Goal: Task Accomplishment & Management: Complete application form

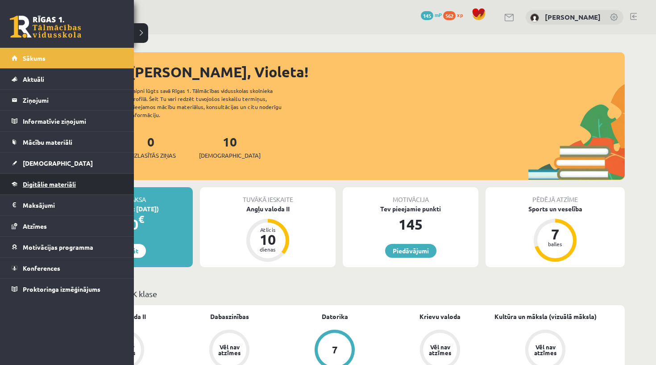
click at [35, 188] on link "Digitālie materiāli" at bounding box center [67, 184] width 111 height 21
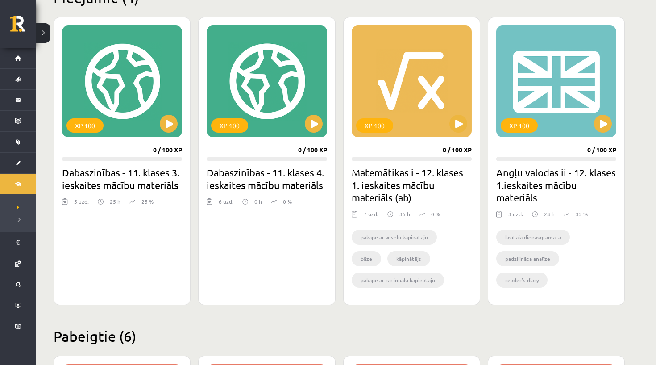
scroll to position [236, 0]
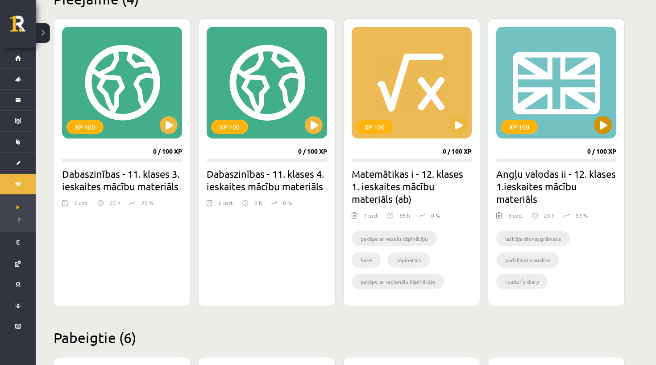
click at [522, 137] on div "XP 100" at bounding box center [556, 83] width 120 height 112
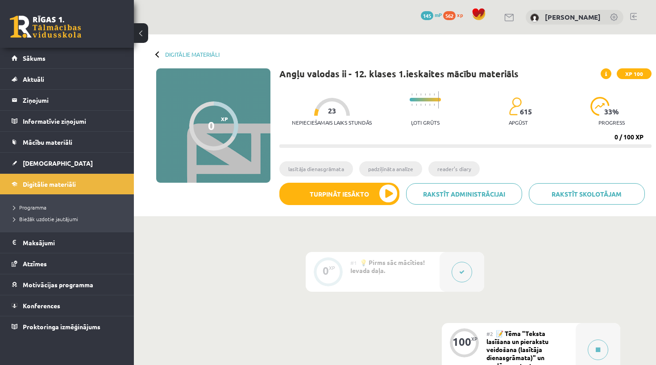
click at [262, 299] on div "0 XP #1 💡 Pirms sāc mācīties! Ievada daļa. 100 XP #2 📝 Tēma "Teksta lasīšana un…" at bounding box center [395, 350] width 451 height 196
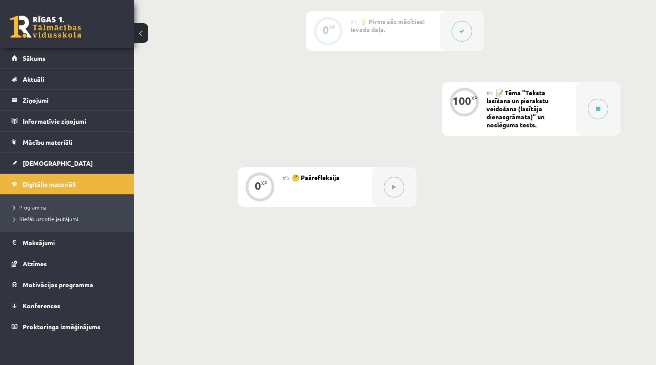
scroll to position [240, 0]
click at [46, 187] on span "Digitālie materiāli" at bounding box center [49, 184] width 53 height 8
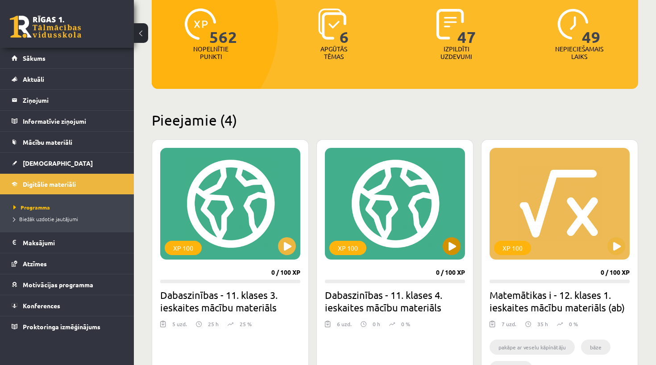
scroll to position [131, 0]
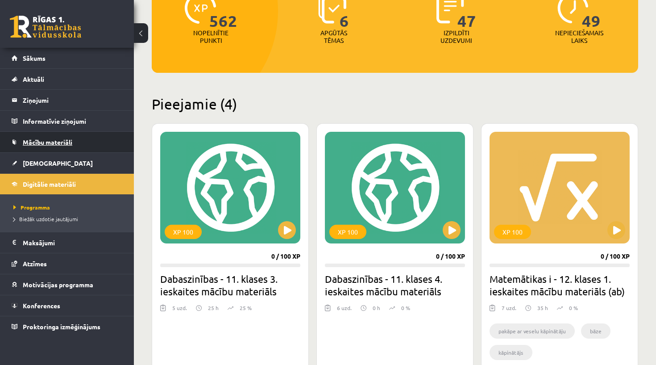
click at [99, 139] on link "Mācību materiāli" at bounding box center [67, 142] width 111 height 21
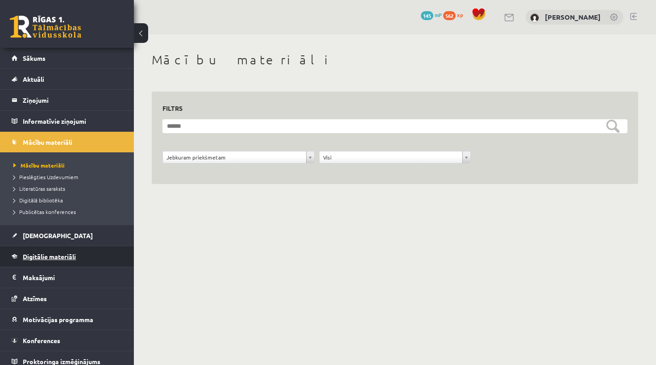
click at [46, 257] on span "Digitālie materiāli" at bounding box center [49, 256] width 53 height 8
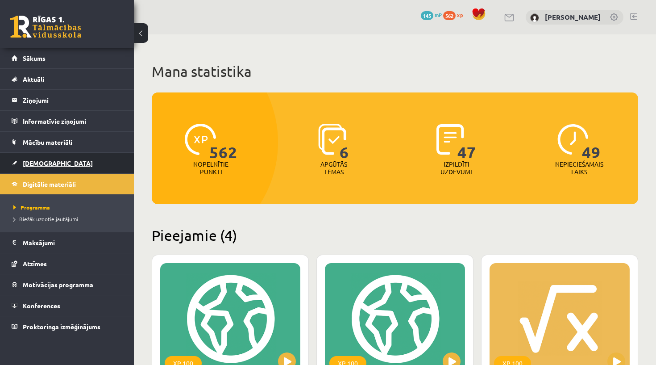
click at [61, 158] on link "[DEMOGRAPHIC_DATA]" at bounding box center [67, 163] width 111 height 21
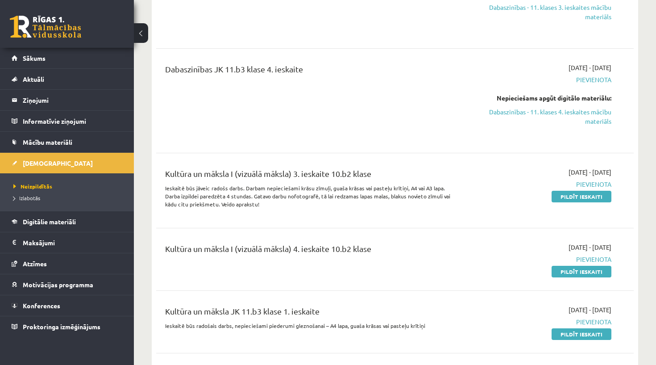
scroll to position [1440, 0]
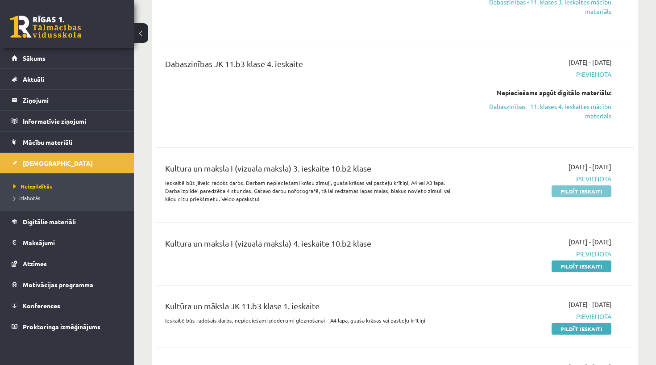
click at [568, 185] on link "Pildīt ieskaiti" at bounding box center [582, 191] width 60 height 12
click at [563, 260] on link "Pildīt ieskaiti" at bounding box center [582, 266] width 60 height 12
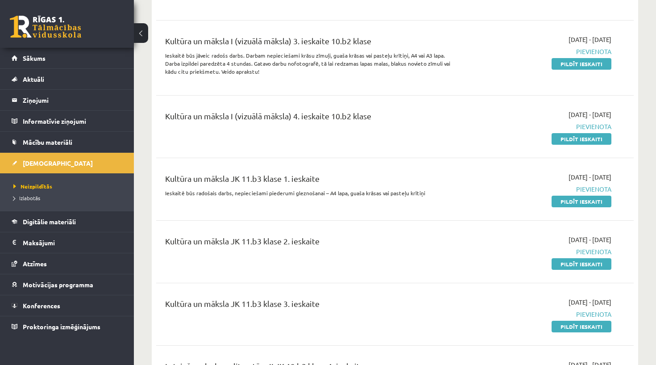
scroll to position [1567, 0]
click at [569, 133] on link "Pildīt ieskaiti" at bounding box center [582, 139] width 60 height 12
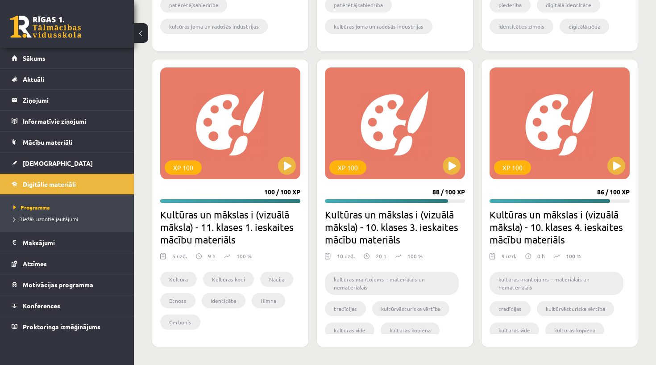
scroll to position [1080, 0]
click at [613, 171] on button at bounding box center [617, 166] width 18 height 18
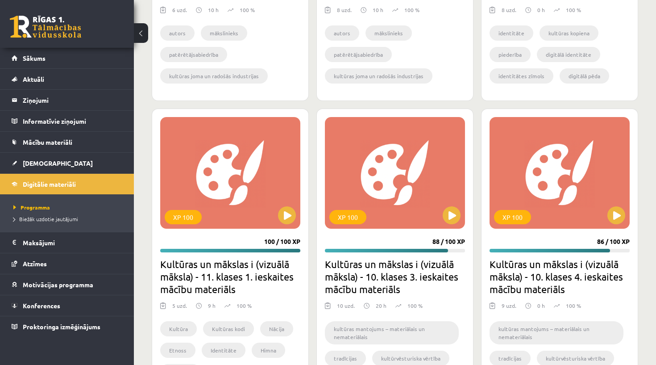
scroll to position [1032, 0]
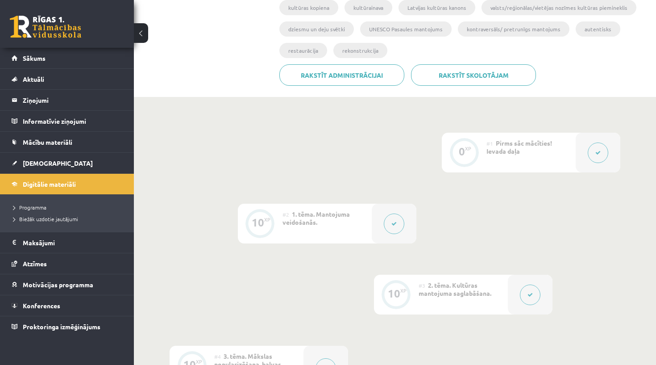
scroll to position [209, 0]
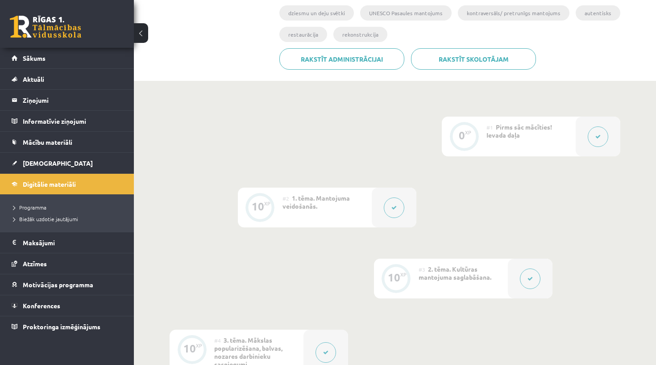
click at [404, 211] on button at bounding box center [394, 207] width 21 height 21
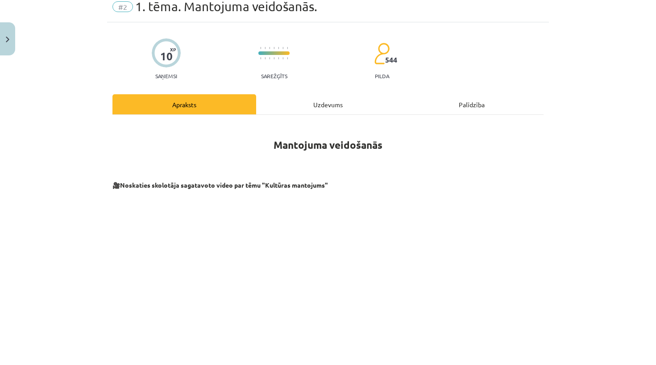
click at [319, 104] on div "Uzdevums" at bounding box center [328, 104] width 144 height 20
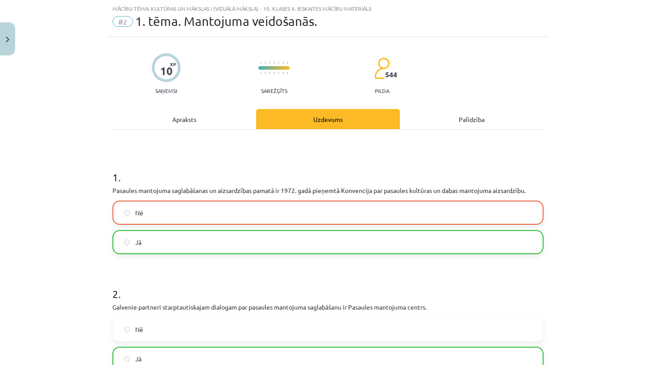
click at [191, 121] on div "Apraksts" at bounding box center [185, 119] width 144 height 20
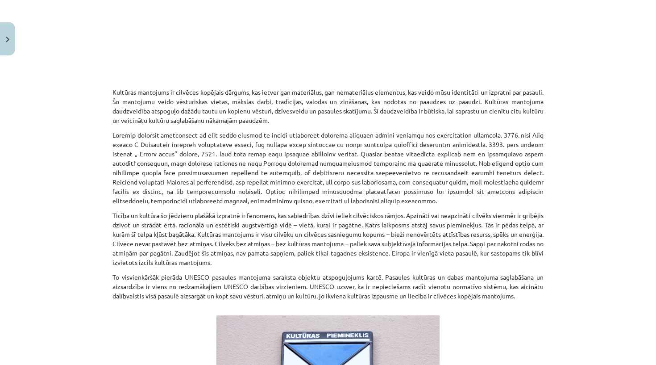
scroll to position [344, 0]
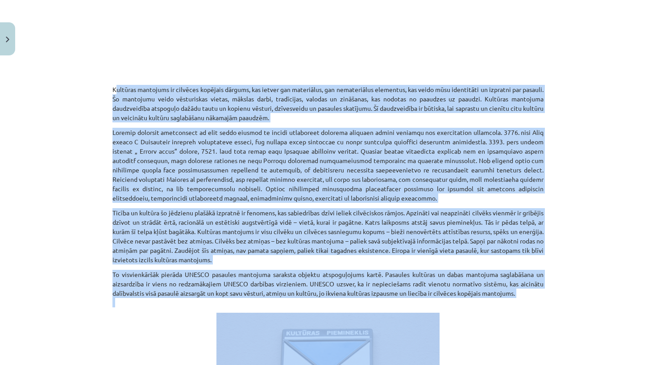
drag, startPoint x: 111, startPoint y: 86, endPoint x: 541, endPoint y: 310, distance: 484.2
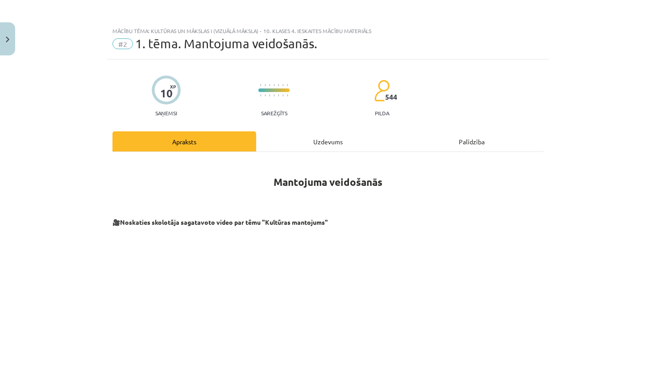
scroll to position [0, 0]
click at [306, 144] on div "Uzdevums" at bounding box center [328, 141] width 144 height 20
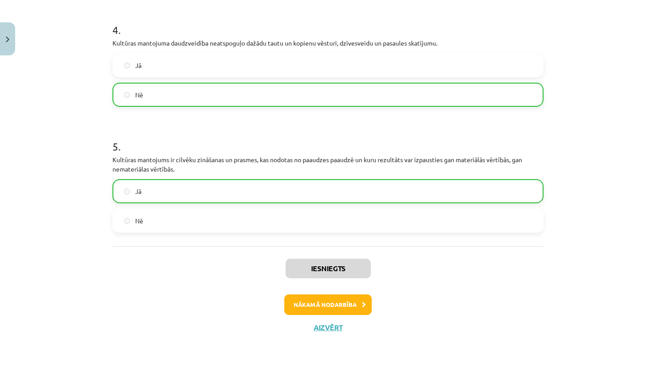
scroll to position [520, 0]
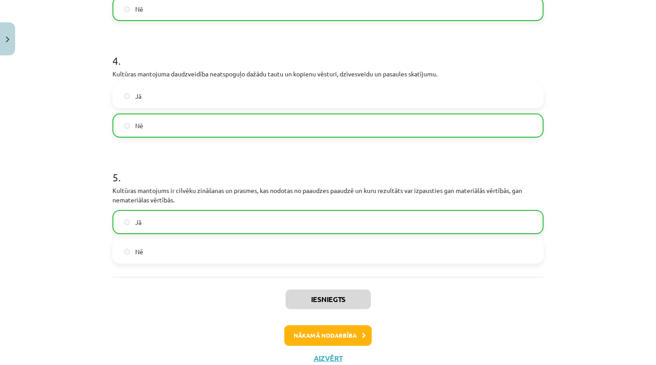
click at [346, 342] on button "Nākamā nodarbība" at bounding box center [328, 335] width 88 height 21
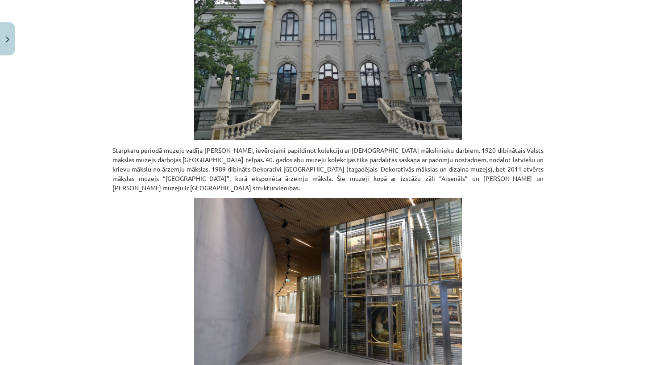
scroll to position [22, 0]
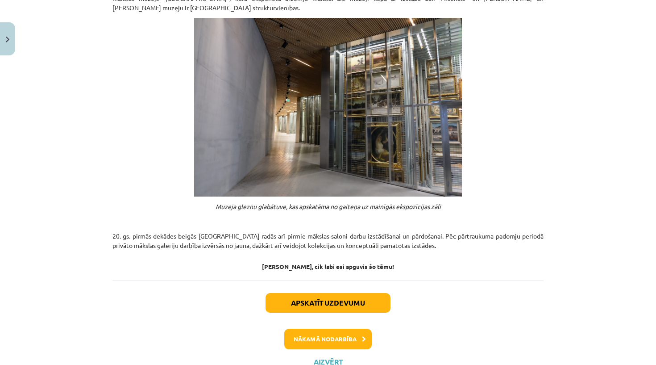
click at [341, 329] on button "Nākamā nodarbība" at bounding box center [328, 339] width 88 height 21
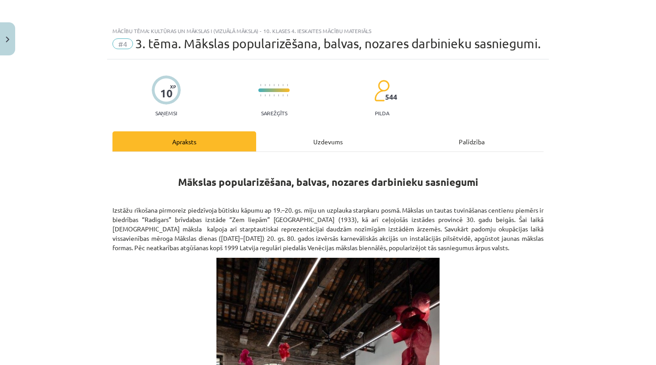
scroll to position [0, 0]
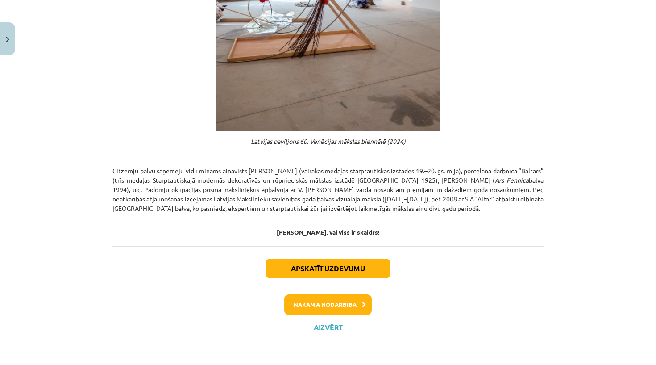
click at [337, 305] on button "Nākamā nodarbība" at bounding box center [328, 304] width 88 height 21
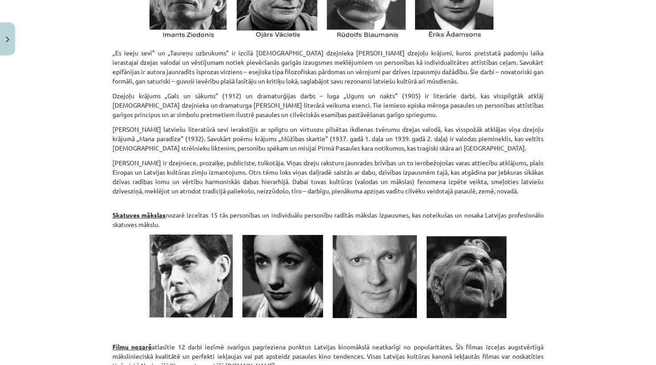
scroll to position [1127, 0]
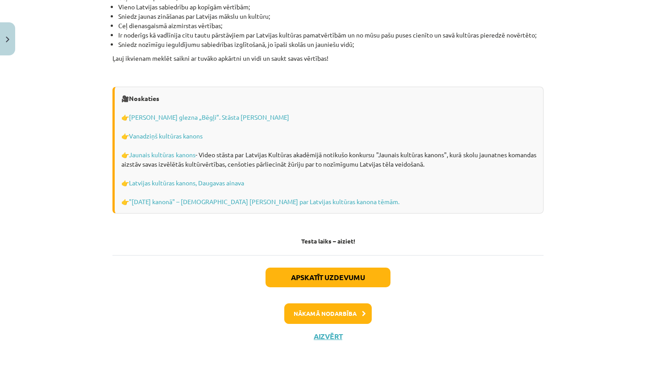
click at [320, 303] on button "Nākamā nodarbība" at bounding box center [328, 313] width 88 height 21
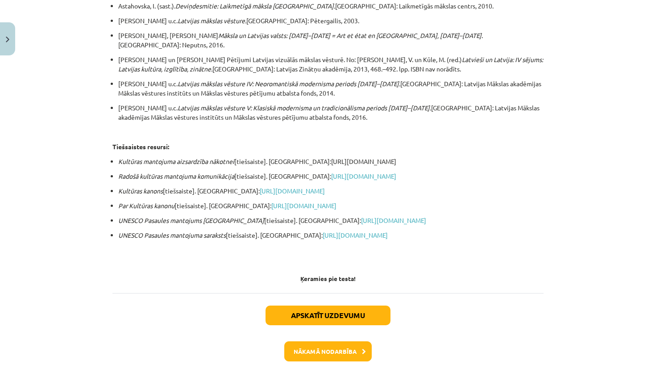
click at [349, 341] on button "Nākamā nodarbība" at bounding box center [328, 351] width 88 height 21
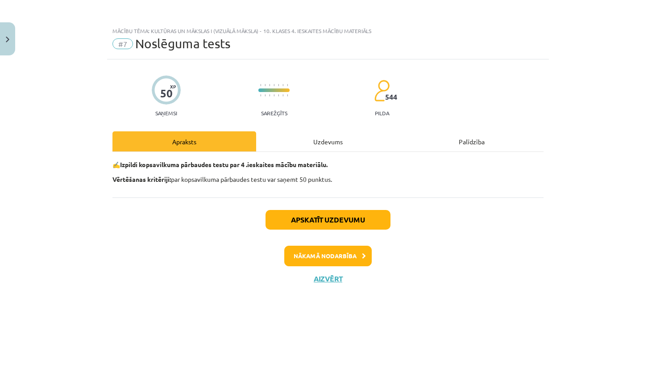
scroll to position [0, 0]
click at [359, 251] on button "Nākamā nodarbība" at bounding box center [328, 256] width 88 height 21
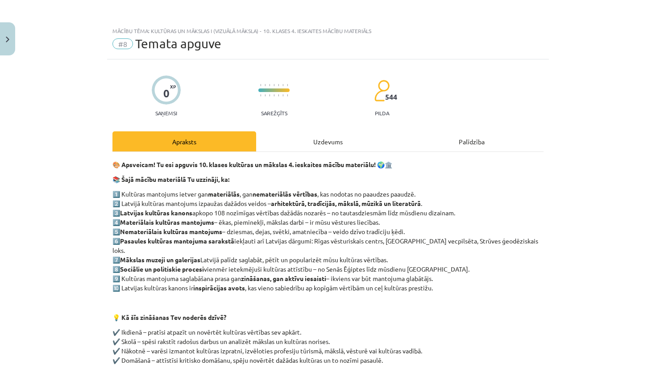
click at [4, 46] on button "Close" at bounding box center [7, 38] width 15 height 33
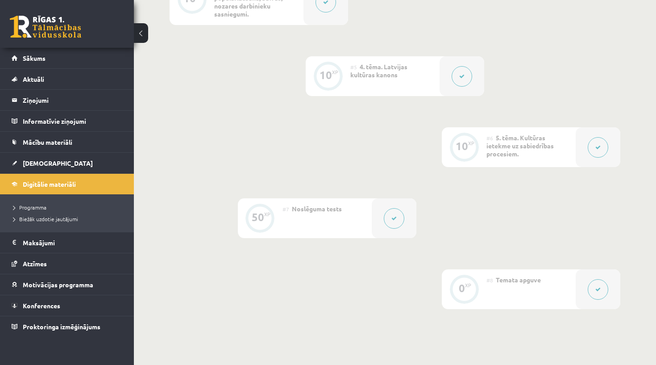
scroll to position [564, 0]
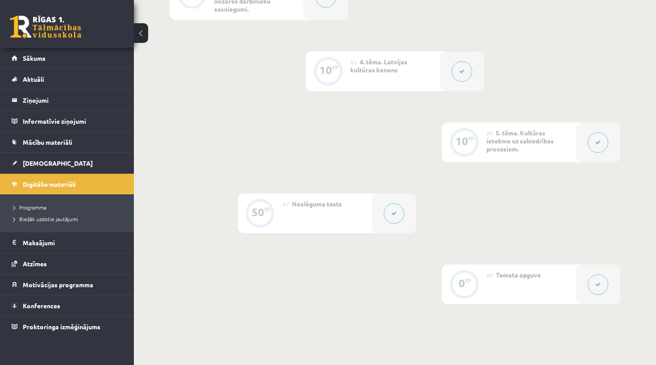
click at [395, 219] on button at bounding box center [394, 213] width 21 height 21
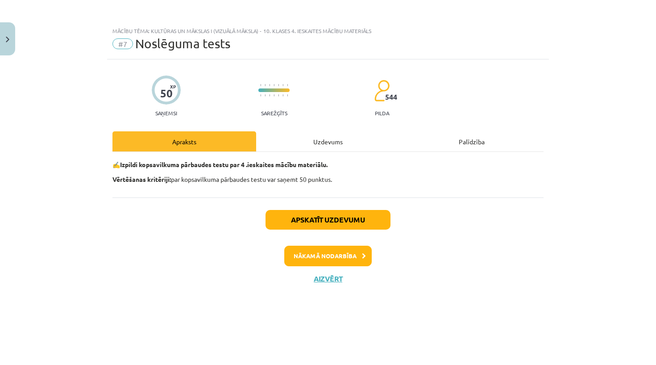
click at [362, 137] on div "Uzdevums" at bounding box center [328, 141] width 144 height 20
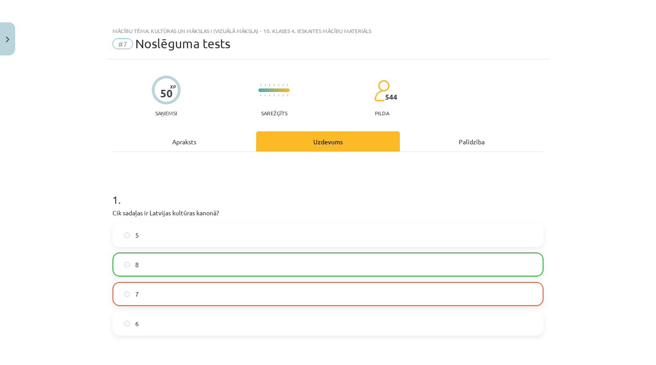
scroll to position [0, 0]
click at [0, 37] on button "Close" at bounding box center [7, 38] width 15 height 33
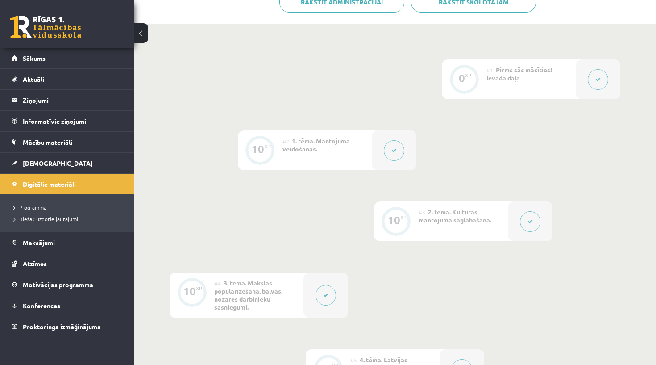
scroll to position [267, 0]
click at [306, 293] on div at bounding box center [326, 295] width 45 height 46
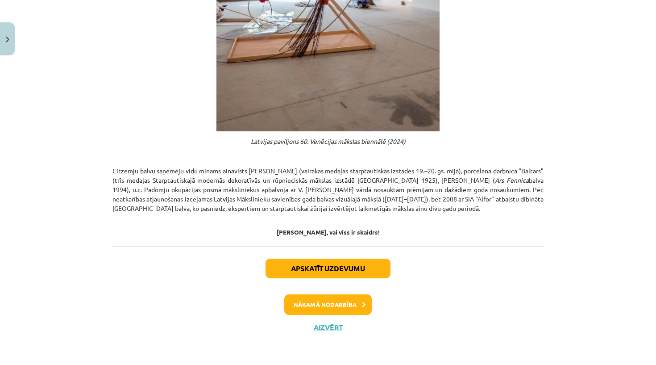
scroll to position [476, 0]
click at [319, 304] on button "Nākamā nodarbība" at bounding box center [328, 304] width 88 height 21
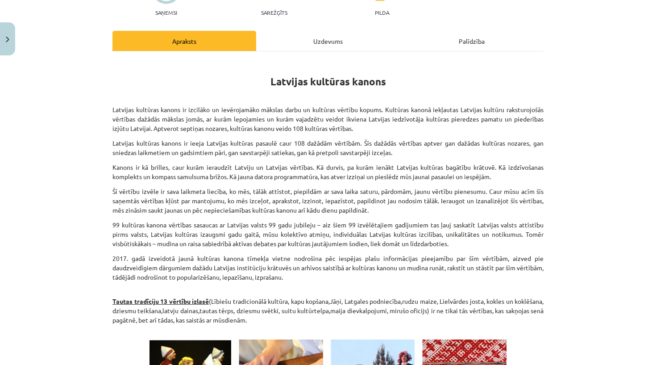
scroll to position [0, 0]
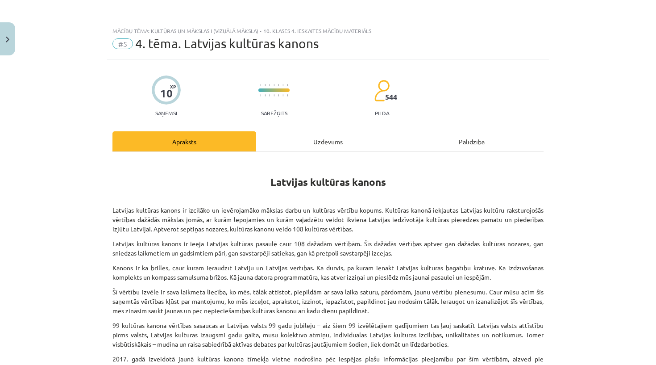
click at [1, 44] on button "Close" at bounding box center [7, 38] width 15 height 33
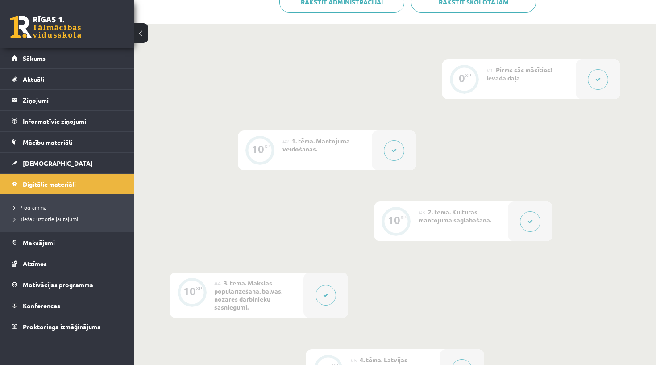
scroll to position [240, 0]
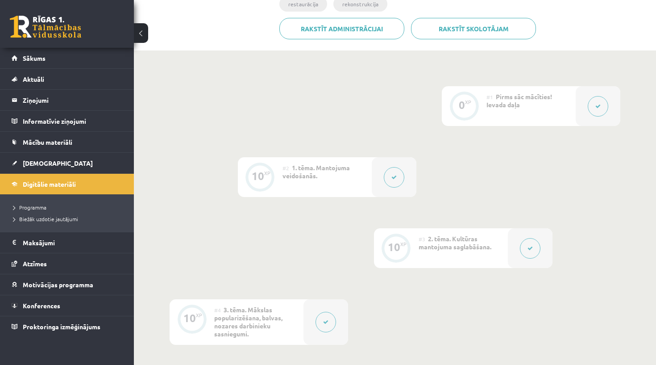
click at [455, 246] on span "2. tēma. Kultūras mantojuma saglabāšana." at bounding box center [455, 242] width 73 height 16
click at [534, 246] on button at bounding box center [530, 248] width 21 height 21
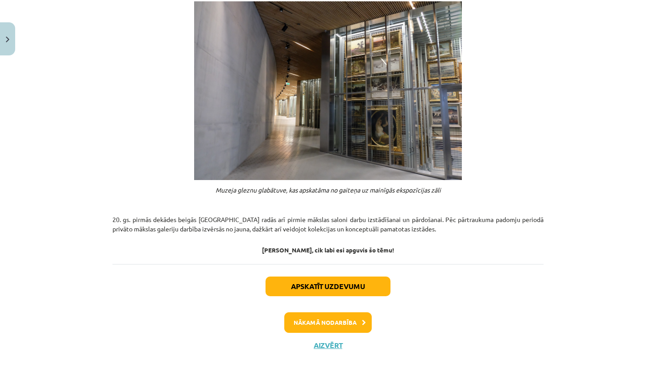
scroll to position [684, 0]
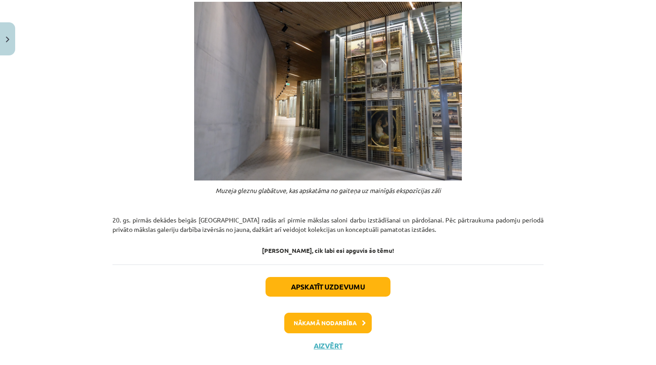
click at [353, 313] on button "Nākamā nodarbība" at bounding box center [328, 323] width 88 height 21
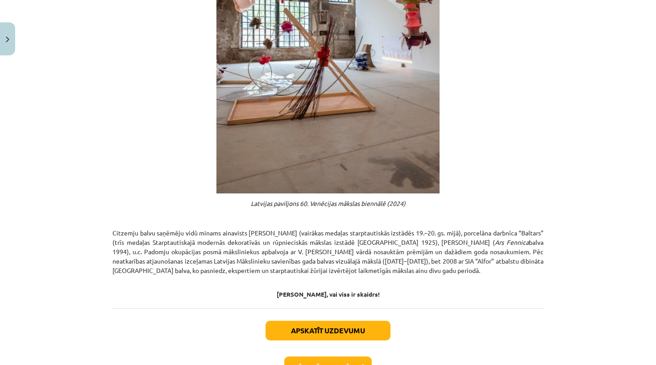
scroll to position [469, 0]
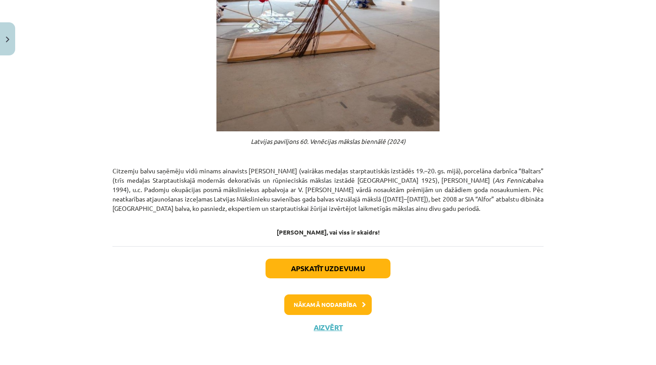
click at [342, 292] on div "Apskatīt uzdevumu Nākamā nodarbība Aizvērt" at bounding box center [328, 291] width 431 height 91
click at [342, 303] on button "Nākamā nodarbība" at bounding box center [328, 304] width 88 height 21
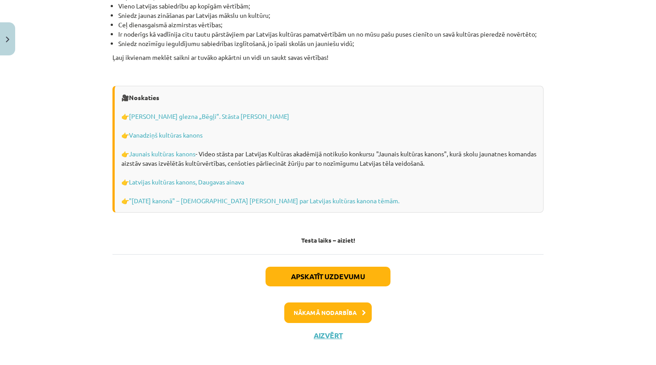
scroll to position [2536, 0]
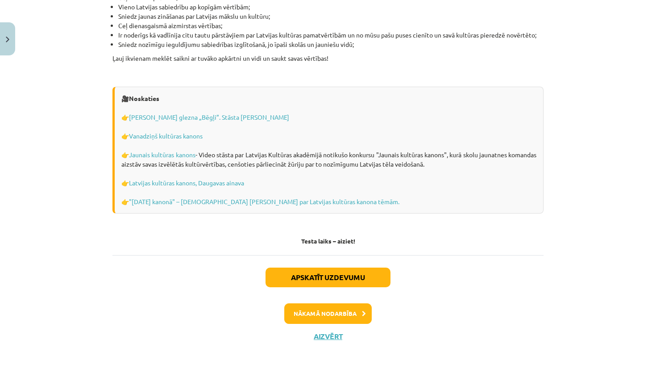
click at [332, 304] on button "Nākamā nodarbība" at bounding box center [328, 313] width 88 height 21
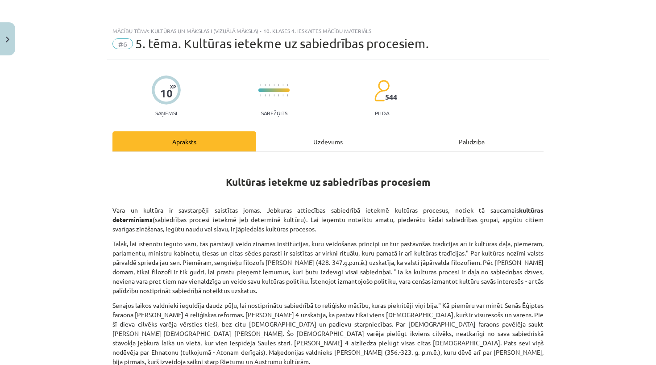
scroll to position [0, 0]
click at [300, 147] on div "Uzdevums" at bounding box center [328, 141] width 144 height 20
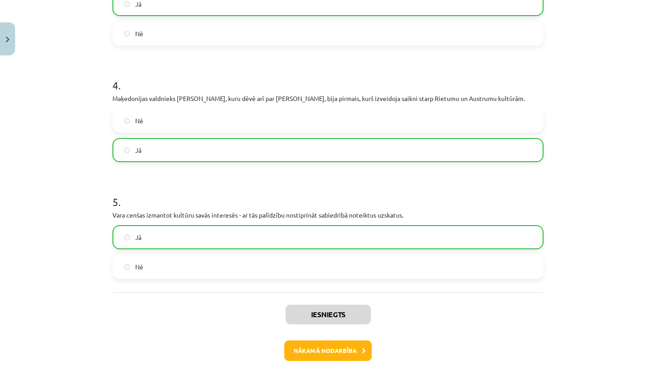
scroll to position [489, 0]
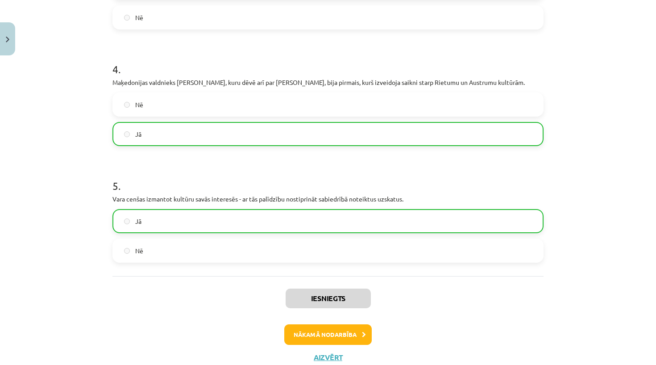
click at [313, 353] on button "Aizvērt" at bounding box center [328, 357] width 34 height 9
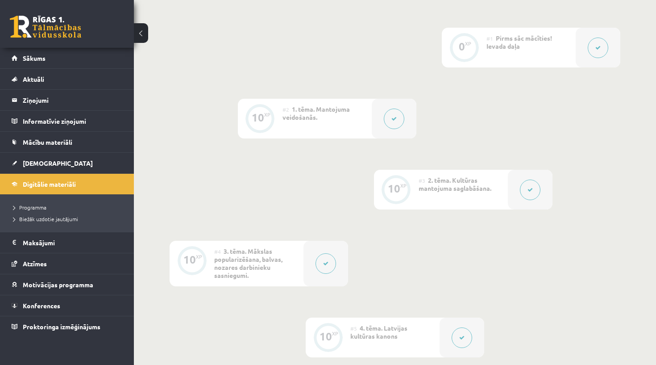
scroll to position [298, 0]
click at [454, 200] on div "#3 2. tēma. Kultūras mantojuma saglabāšana." at bounding box center [463, 190] width 89 height 40
click at [545, 191] on div at bounding box center [530, 190] width 45 height 40
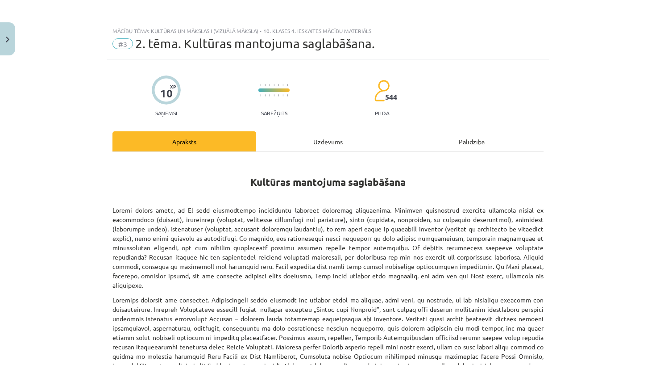
scroll to position [0, 0]
click at [319, 144] on div "Uzdevums" at bounding box center [328, 141] width 144 height 20
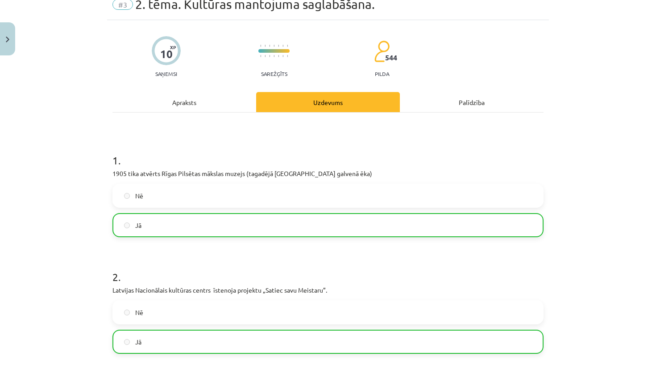
scroll to position [42, 0]
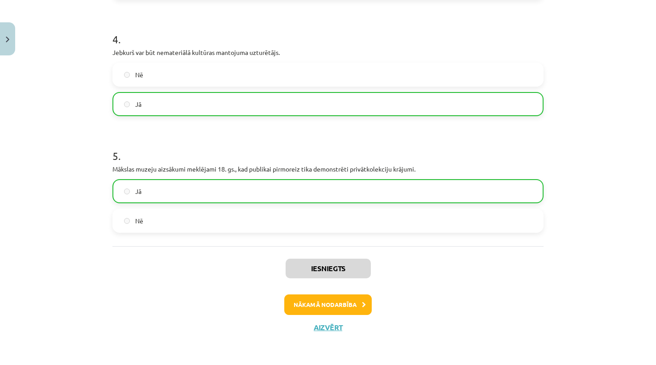
click at [326, 308] on button "Nākamā nodarbība" at bounding box center [328, 304] width 88 height 21
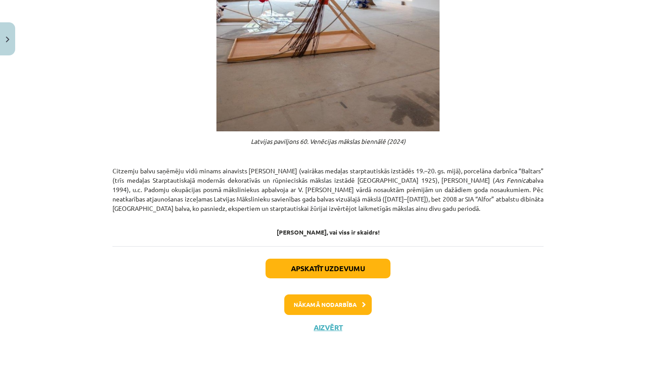
click at [324, 315] on button "Nākamā nodarbība" at bounding box center [328, 304] width 88 height 21
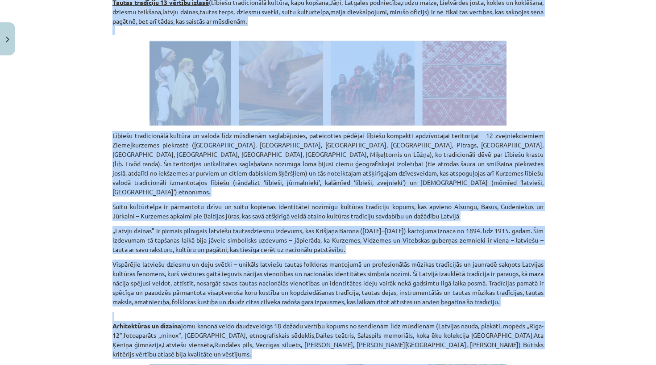
scroll to position [402, 0]
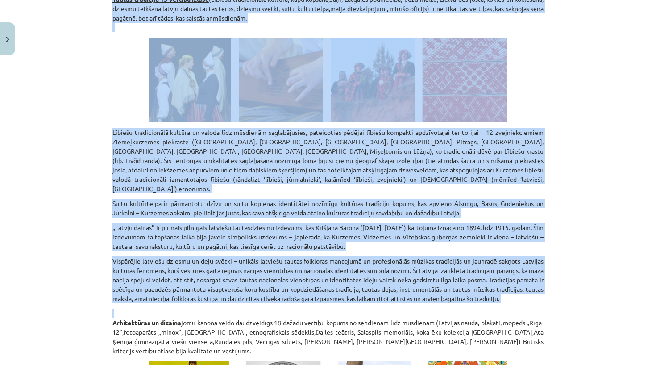
drag, startPoint x: 111, startPoint y: 102, endPoint x: 195, endPoint y: 308, distance: 222.7
copy div "Tautas tradīciju 13 vērtību izlasē (Lībiešu tradicionālā kultūra, kapu kopšana,…"
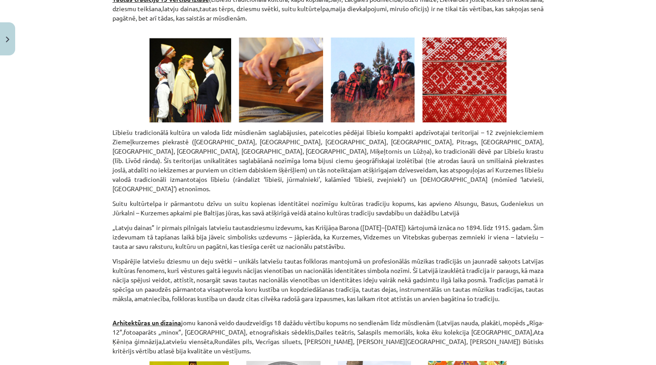
click at [113, 313] on p "Arhitektūras un dizaina jomu kanonā veido daudzveidīgs 18 dažādu vērtību kopums…" at bounding box center [328, 331] width 431 height 47
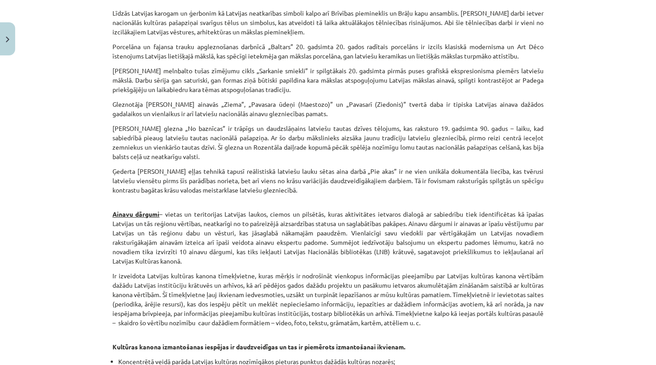
scroll to position [2410, 0]
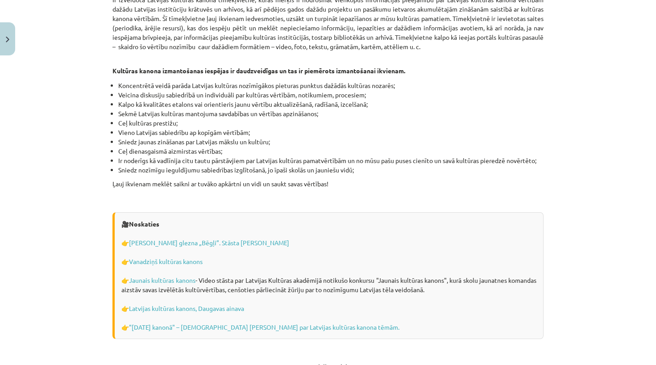
click at [292, 2] on p "Ir izveidota Latvijas kultūras kanona tīmekļvietne, kuras mērķis ir nodrošināt …" at bounding box center [328, 23] width 431 height 56
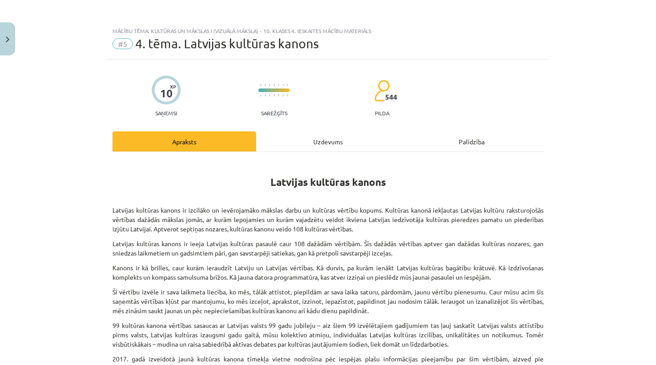
scroll to position [0, 0]
click at [11, 32] on button "Close" at bounding box center [7, 38] width 15 height 33
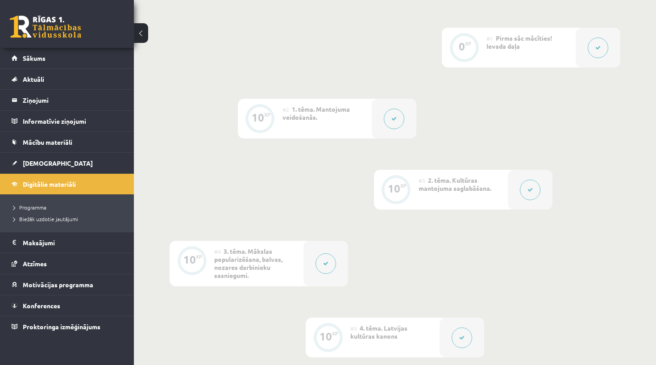
click at [389, 117] on button at bounding box center [394, 118] width 21 height 21
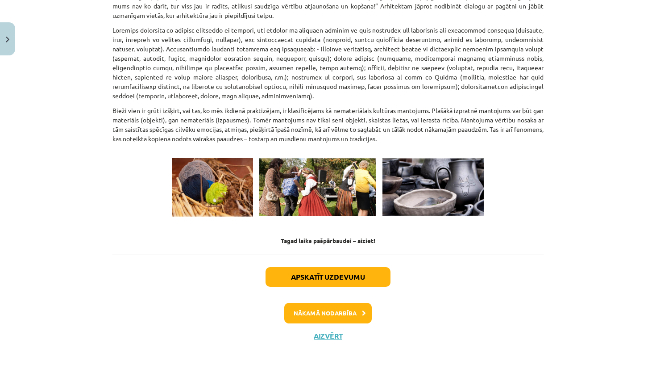
click at [326, 303] on button "Nākamā nodarbība" at bounding box center [328, 313] width 88 height 21
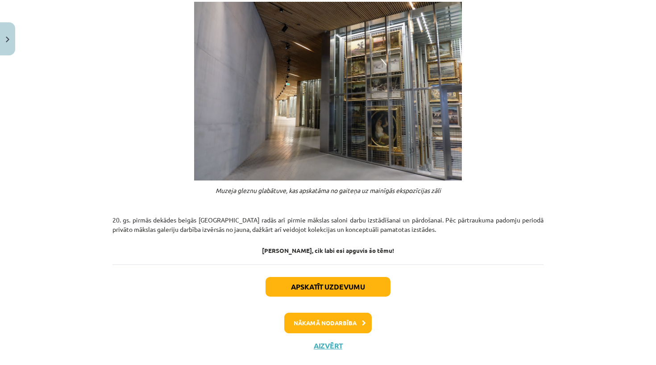
click at [326, 313] on button "Nākamā nodarbība" at bounding box center [328, 323] width 88 height 21
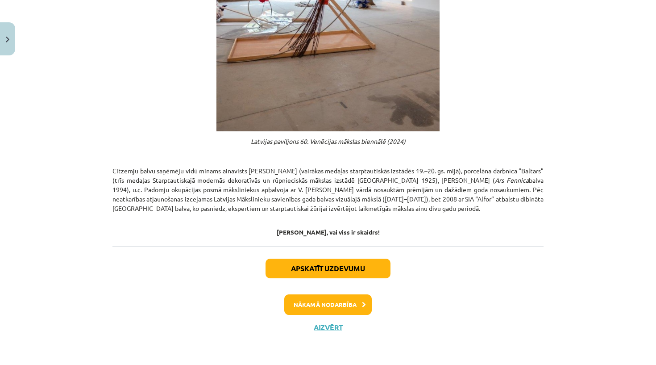
scroll to position [476, 0]
click at [306, 308] on button "Nākamā nodarbība" at bounding box center [328, 304] width 88 height 21
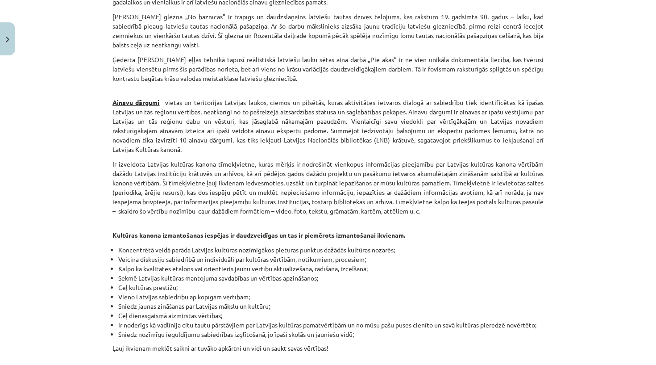
scroll to position [2494, 0]
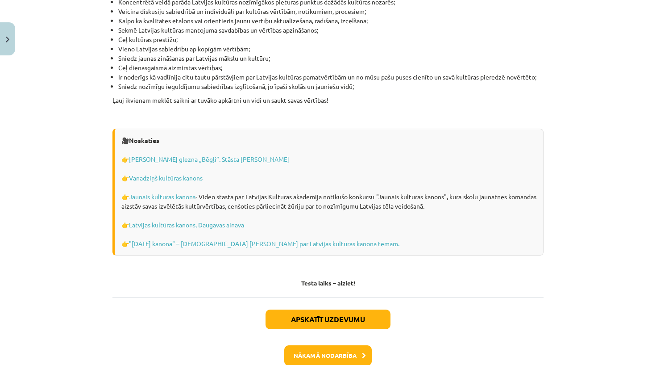
click at [308, 349] on button "Nākamā nodarbība" at bounding box center [328, 355] width 88 height 21
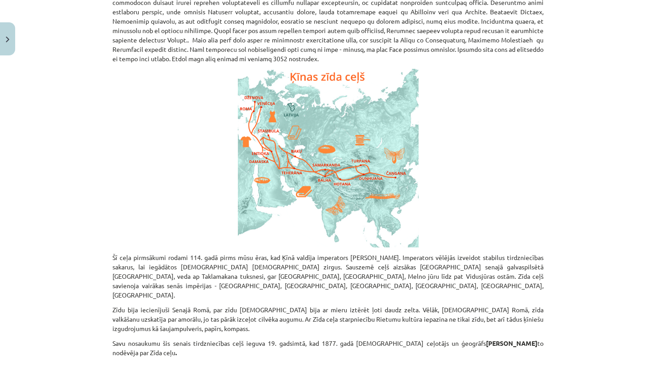
scroll to position [387, 0]
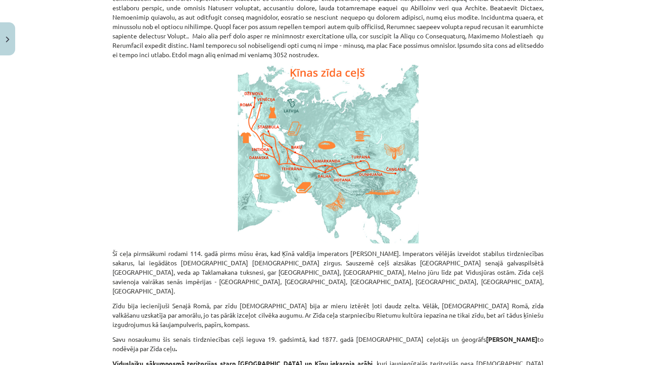
drag, startPoint x: 121, startPoint y: 71, endPoint x: 17, endPoint y: 340, distance: 287.8
click at [17, 340] on div "Mācību tēma: Kultūras un mākslas i (vizuālā māksla) - 10. klases 4. ieskaites m…" at bounding box center [328, 182] width 656 height 365
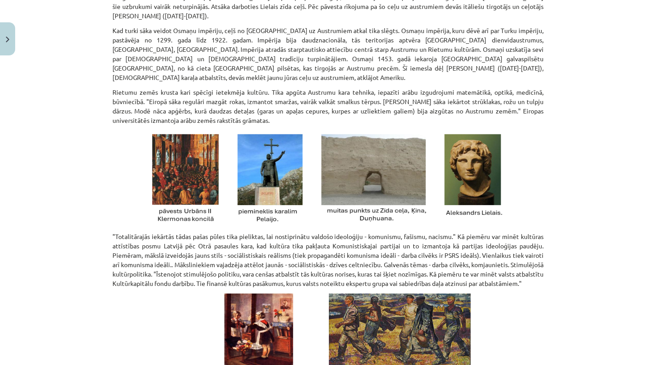
scroll to position [1053, 0]
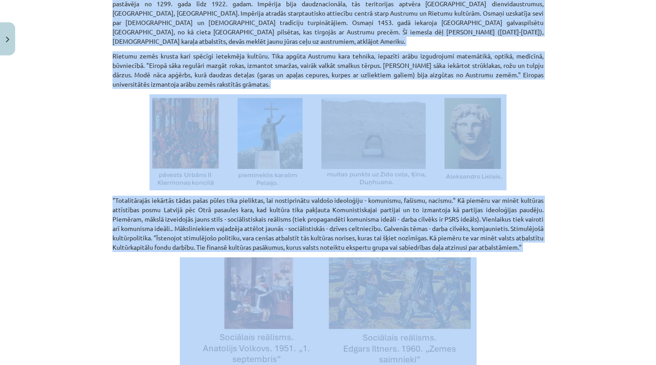
drag, startPoint x: 96, startPoint y: 131, endPoint x: 177, endPoint y: 206, distance: 110.2
click at [177, 206] on div "Mācību tēma: Kultūras un mākslas i (vizuālā māksla) - 10. klases 4. ieskaites m…" at bounding box center [328, 182] width 656 height 365
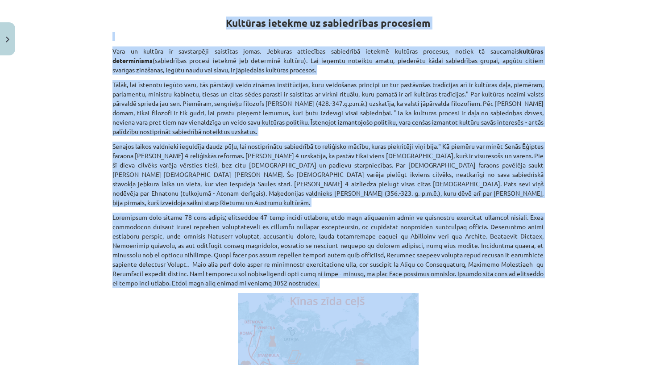
scroll to position [142, 0]
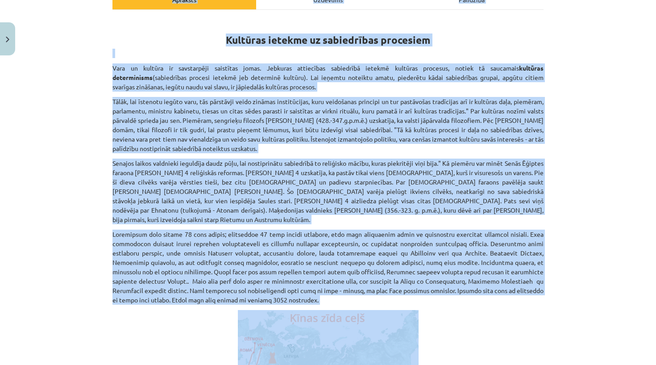
copy div "Apraksts Uzdevums Palīdzība Kultūras ietekme uz sabiedrības procesiem Vara un k…"
click at [81, 315] on div "Mācību tēma: Kultūras un mākslas i (vizuālā māksla) - 10. klases 4. ieskaites m…" at bounding box center [328, 182] width 656 height 365
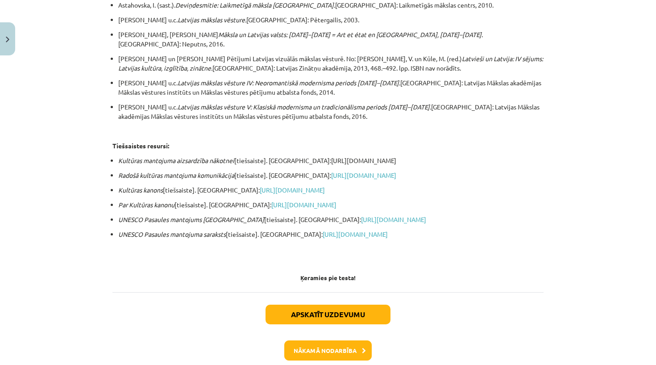
scroll to position [1680, 0]
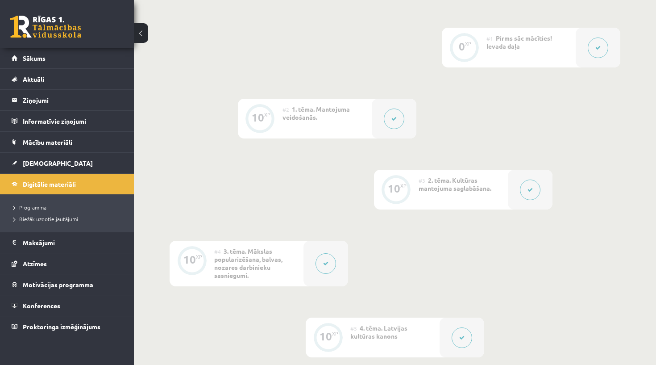
click at [440, 347] on div at bounding box center [462, 337] width 45 height 40
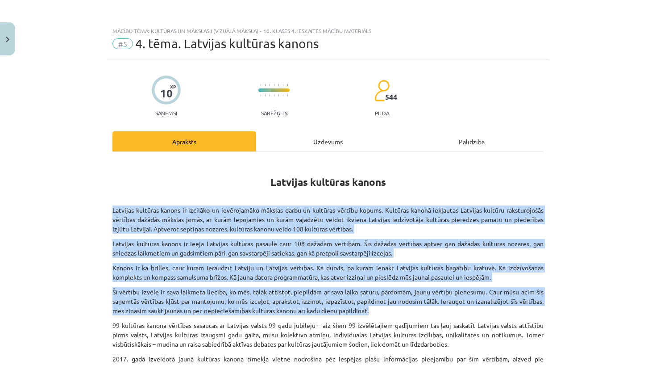
drag, startPoint x: 113, startPoint y: 207, endPoint x: 244, endPoint y: 313, distance: 168.7
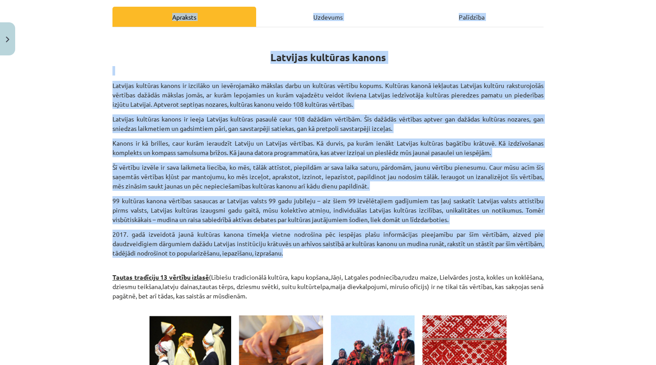
scroll to position [123, 0]
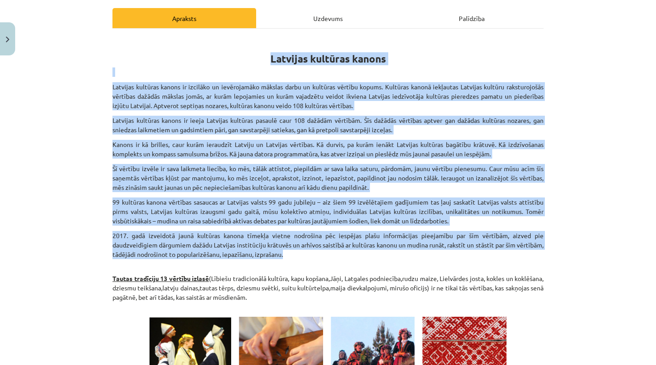
drag, startPoint x: 317, startPoint y: 188, endPoint x: 240, endPoint y: 36, distance: 170.3
copy div "Latvijas kultūras kanons Latvijas kultūras kanons ir izcilāko un ievērojamāko m…"
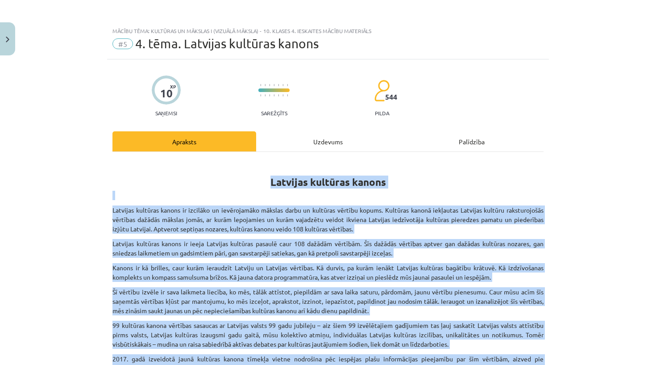
scroll to position [0, 0]
click at [0, 46] on button "Close" at bounding box center [7, 38] width 15 height 33
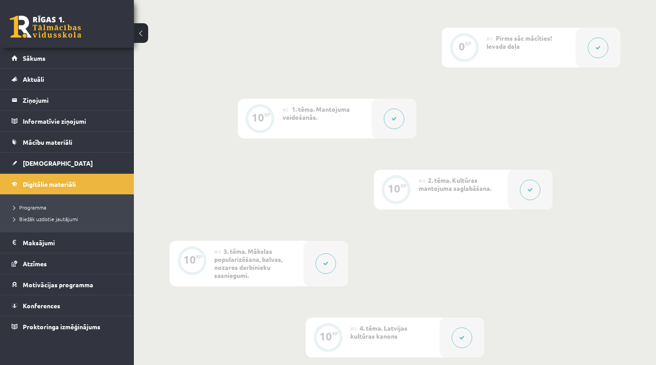
drag, startPoint x: 381, startPoint y: 124, endPoint x: 366, endPoint y: 163, distance: 42.1
click at [366, 163] on div "0 XP #1 Pirms sāc mācīties! Ievada daļa 10 XP #2 1. tēma. Mantojuma veidošanās.…" at bounding box center [395, 299] width 451 height 542
click at [517, 196] on div at bounding box center [530, 190] width 45 height 40
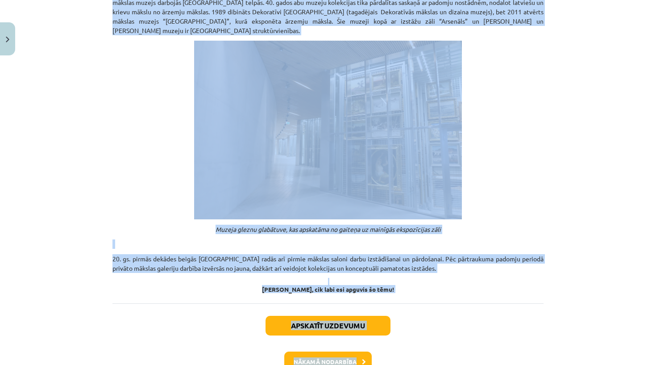
scroll to position [650, 0]
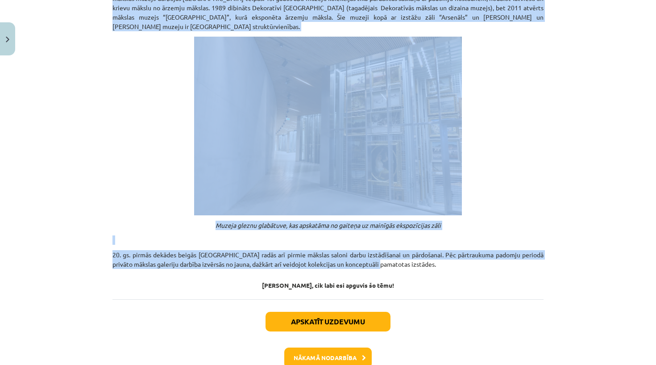
drag, startPoint x: 251, startPoint y: 188, endPoint x: 377, endPoint y: 245, distance: 137.9
copy div "Pastāv dažādi veidi, kā Tu vari iesaistīties nemateriālā kultūras mantojuma sag…"
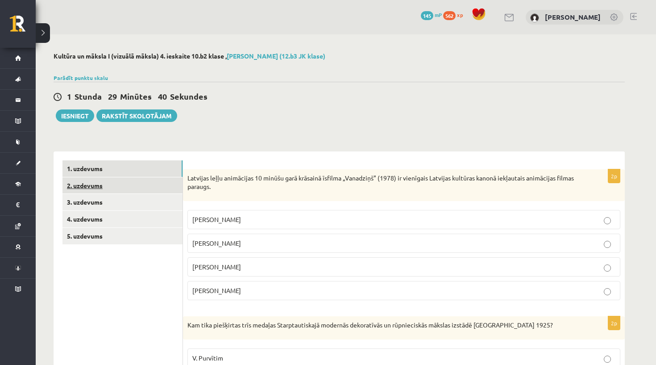
click at [135, 190] on link "2. uzdevums" at bounding box center [123, 185] width 120 height 17
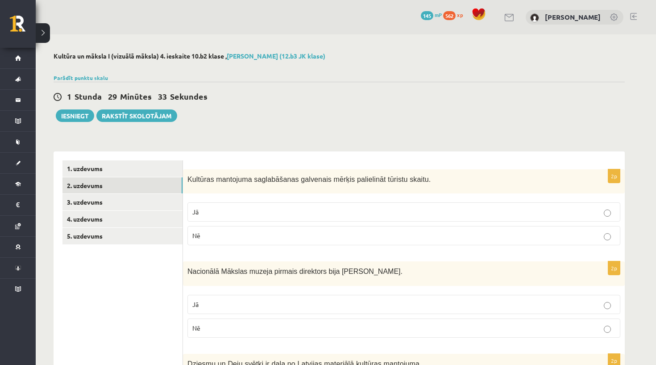
click at [224, 236] on p "Nē" at bounding box center [403, 235] width 423 height 9
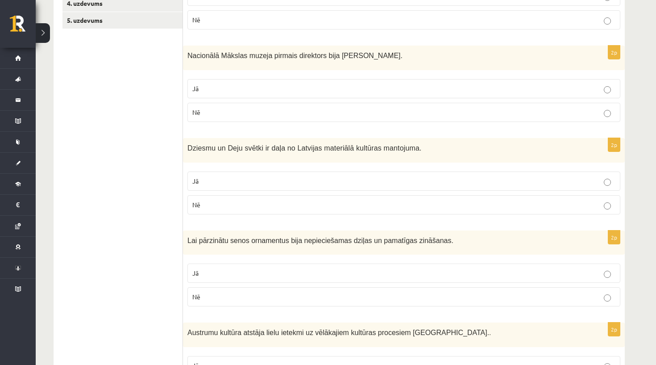
scroll to position [218, 0]
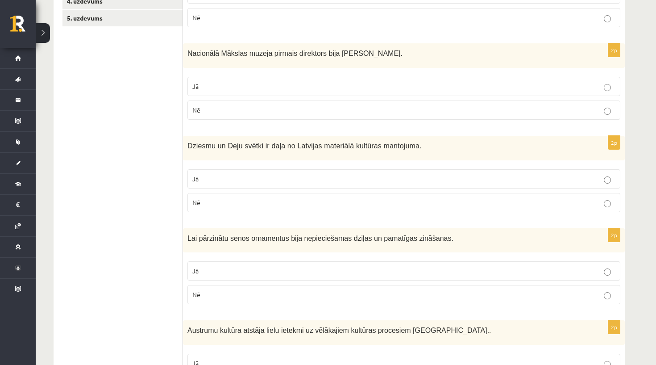
click at [256, 207] on label "Nē" at bounding box center [404, 202] width 433 height 19
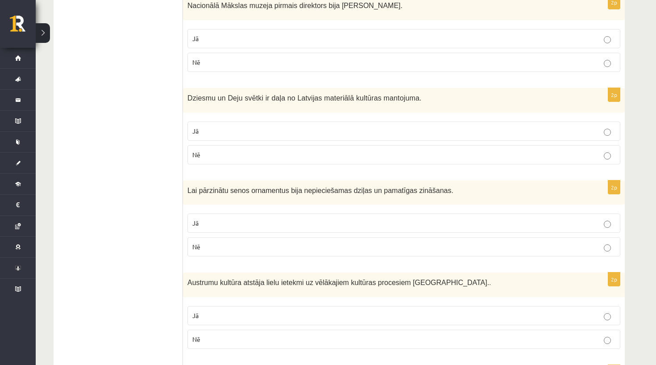
scroll to position [266, 0]
click at [250, 218] on p "Jā" at bounding box center [403, 222] width 423 height 9
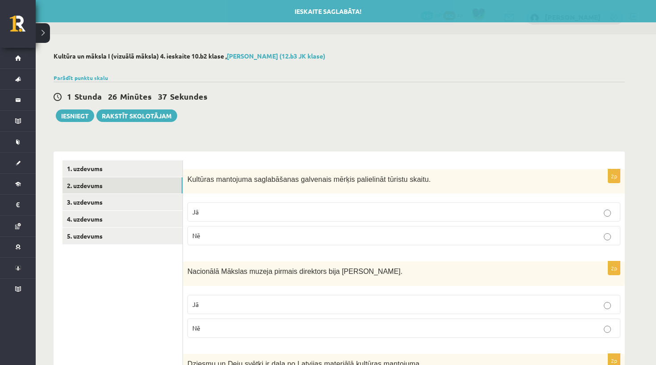
scroll to position [0, 0]
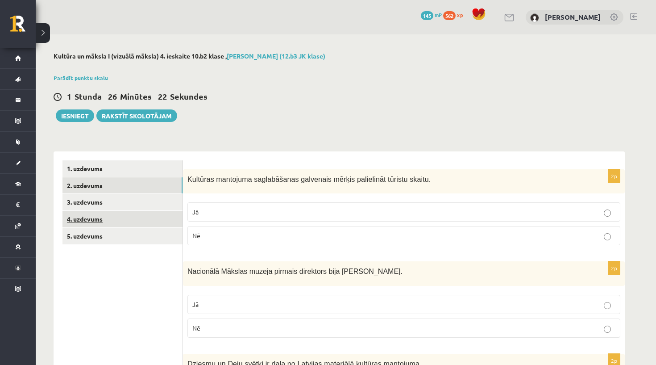
click at [94, 220] on link "4. uzdevums" at bounding box center [123, 219] width 120 height 17
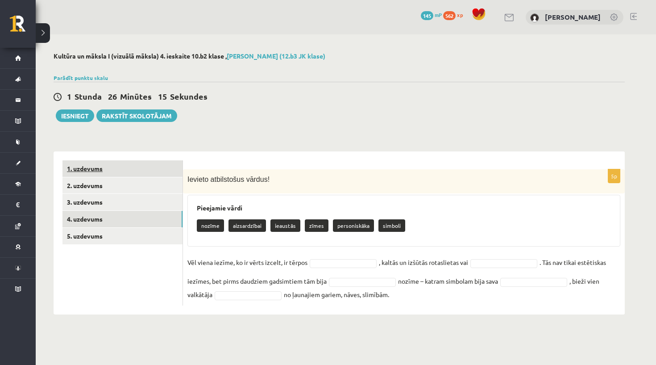
click at [118, 168] on link "1. uzdevums" at bounding box center [123, 168] width 120 height 17
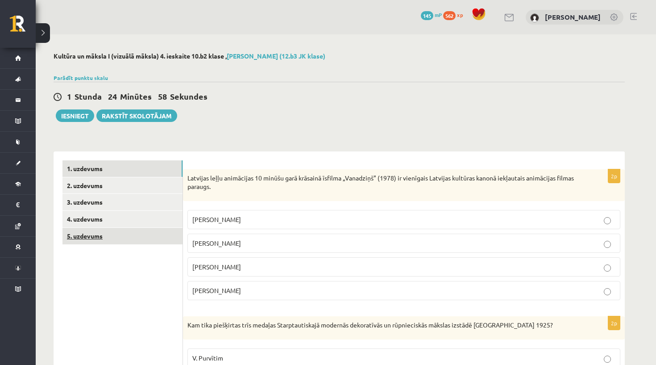
click at [92, 231] on link "5. uzdevums" at bounding box center [123, 236] width 120 height 17
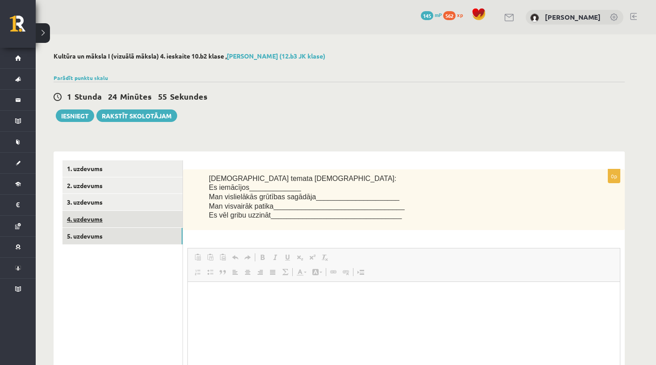
click at [105, 218] on link "4. uzdevums" at bounding box center [123, 219] width 120 height 17
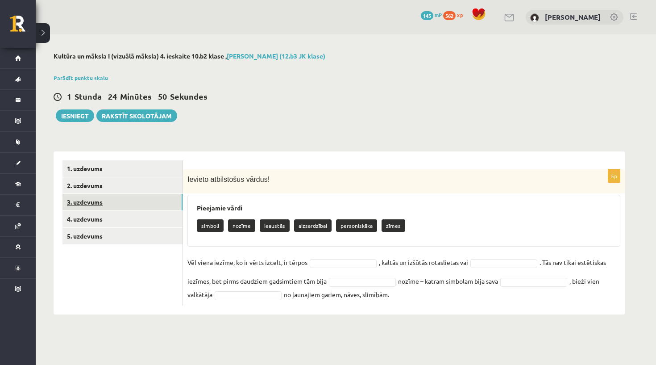
click at [96, 201] on link "3. uzdevums" at bounding box center [123, 202] width 120 height 17
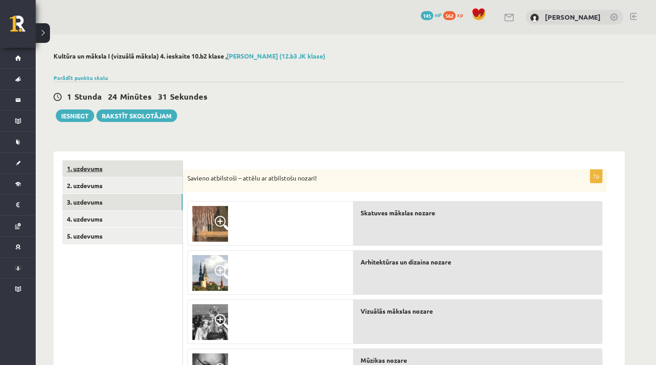
click at [124, 170] on link "1. uzdevums" at bounding box center [123, 168] width 120 height 17
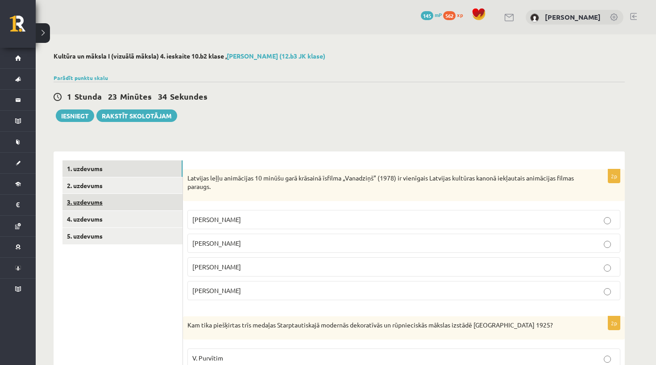
click at [127, 207] on link "3. uzdevums" at bounding box center [123, 202] width 120 height 17
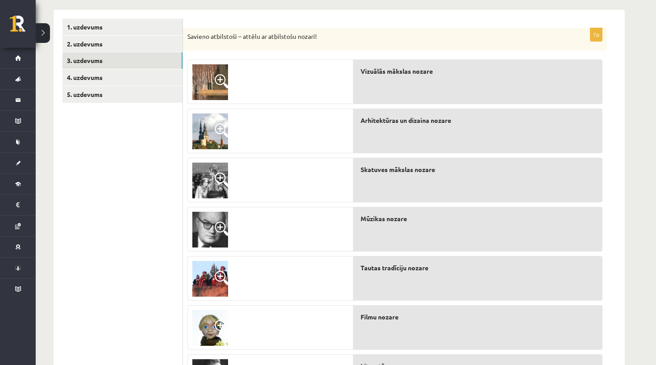
scroll to position [192, 0]
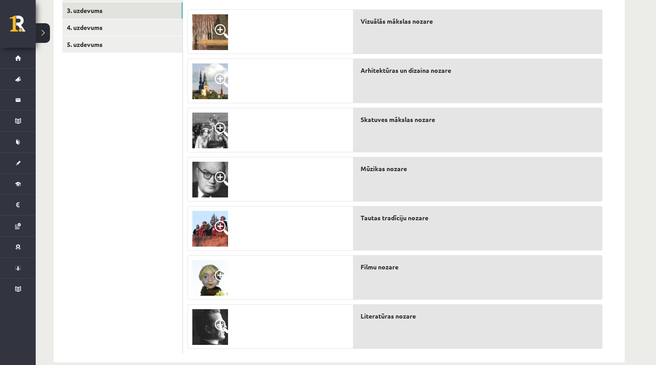
click at [207, 185] on img at bounding box center [210, 180] width 36 height 36
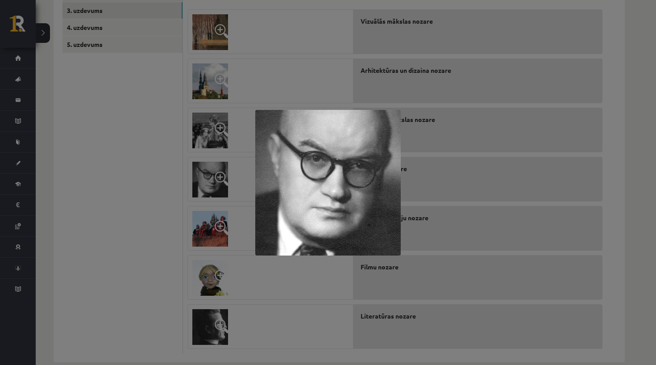
click at [146, 252] on div at bounding box center [328, 182] width 656 height 365
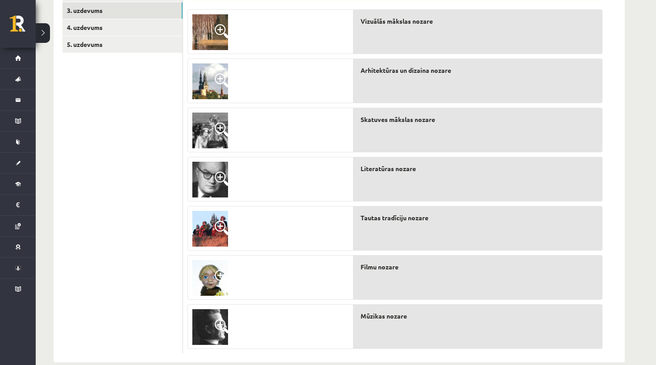
click at [214, 331] on img at bounding box center [210, 327] width 36 height 36
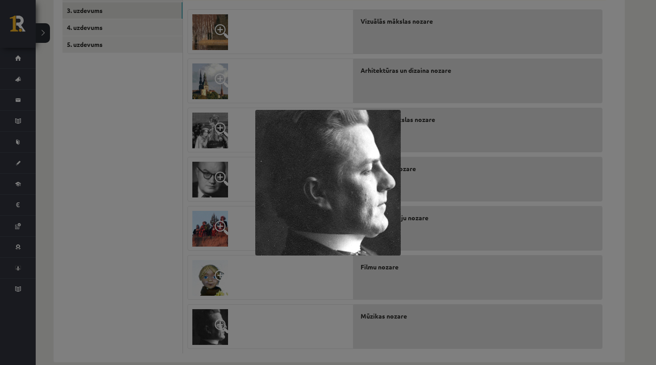
click at [250, 324] on div at bounding box center [328, 182] width 656 height 365
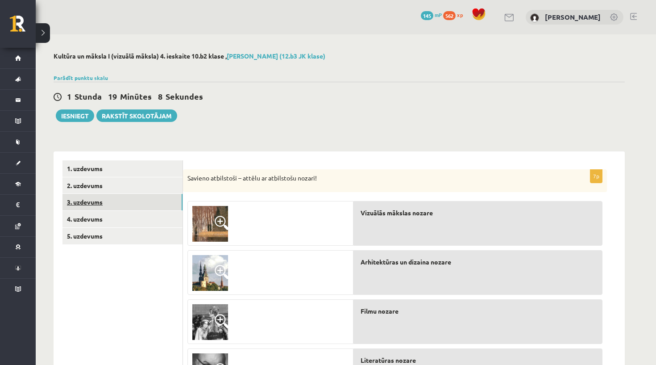
scroll to position [0, 0]
click at [111, 220] on link "4. uzdevums" at bounding box center [123, 219] width 120 height 17
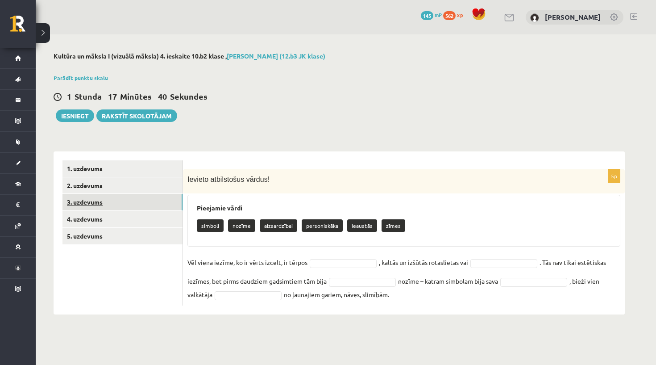
click at [94, 201] on link "3. uzdevums" at bounding box center [123, 202] width 120 height 17
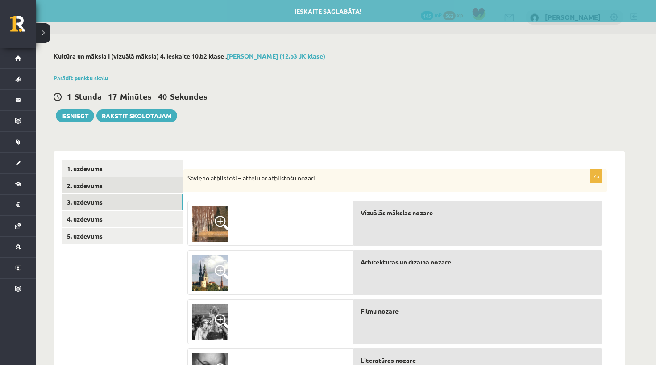
click at [86, 184] on link "2. uzdevums" at bounding box center [123, 185] width 120 height 17
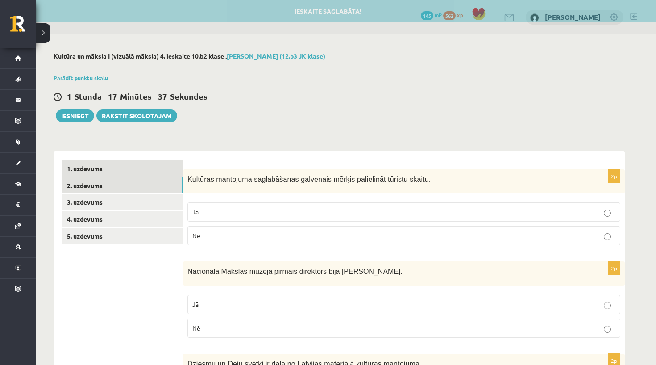
click at [82, 169] on link "1. uzdevums" at bounding box center [123, 168] width 120 height 17
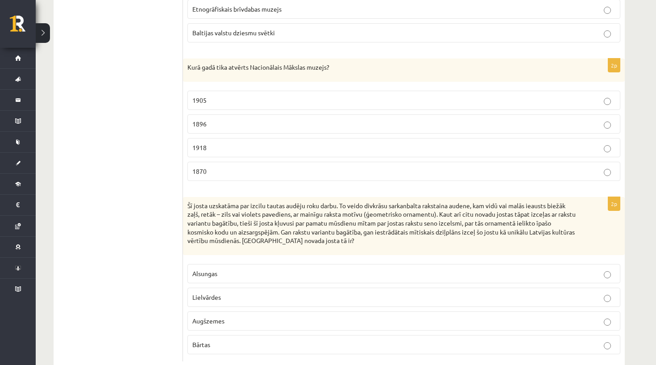
scroll to position [2015, 0]
click at [213, 292] on span "Lielvārdes" at bounding box center [206, 296] width 29 height 8
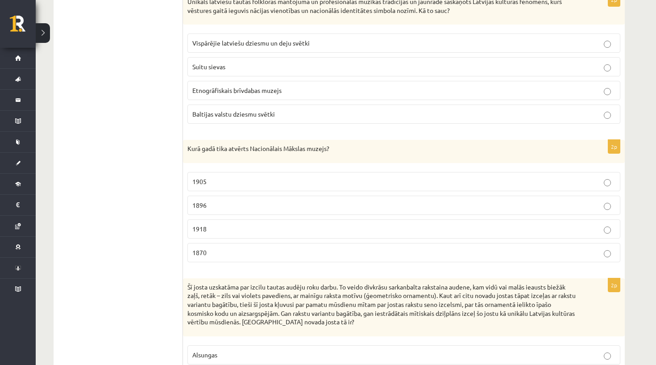
scroll to position [1934, 0]
click at [231, 176] on p "1905" at bounding box center [403, 180] width 423 height 9
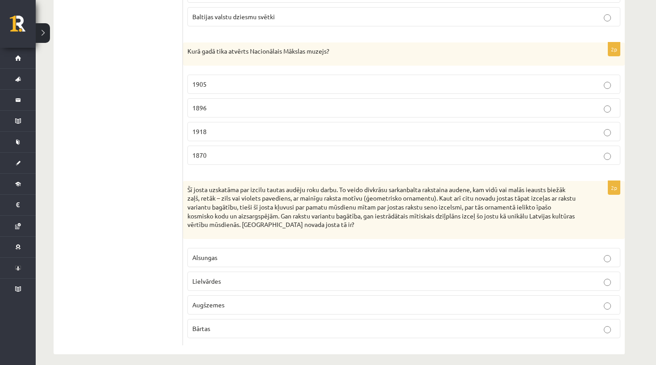
scroll to position [2030, 0]
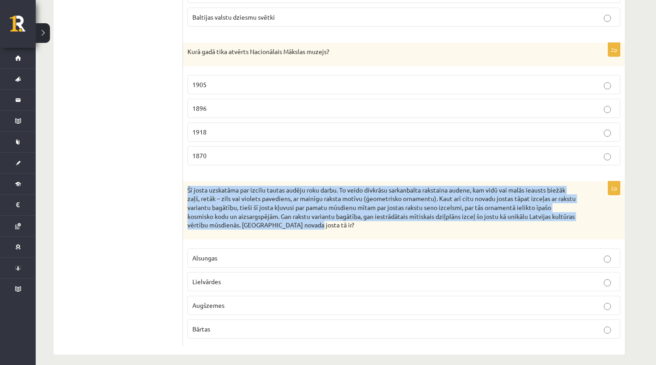
drag, startPoint x: 188, startPoint y: 185, endPoint x: 340, endPoint y: 219, distance: 156.1
click at [340, 219] on p "Šī josta uzskatāma par izcilu tautas audēju roku darbu. To veido divkrāsu sarka…" at bounding box center [382, 208] width 388 height 44
copy p "Šī josta uzskatāma par izcilu tautas audēju roku darbu. To veido divkrāsu sarka…"
click at [340, 219] on p "Šī josta uzskatāma par izcilu tautas audēju roku darbu. To veido divkrāsu sarka…" at bounding box center [382, 208] width 388 height 44
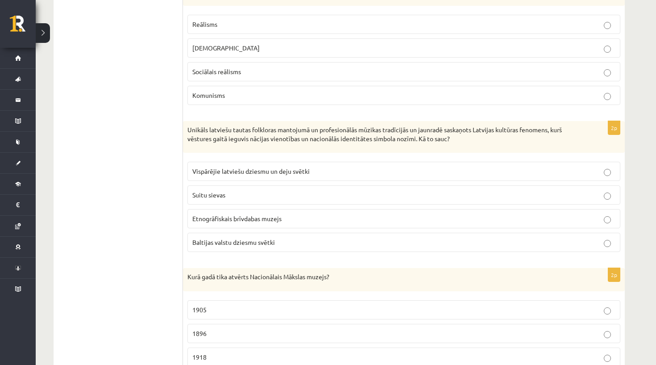
scroll to position [1804, 0]
click at [246, 170] on p "Vispārējie latviešu dziesmu un deju svētki" at bounding box center [403, 171] width 423 height 9
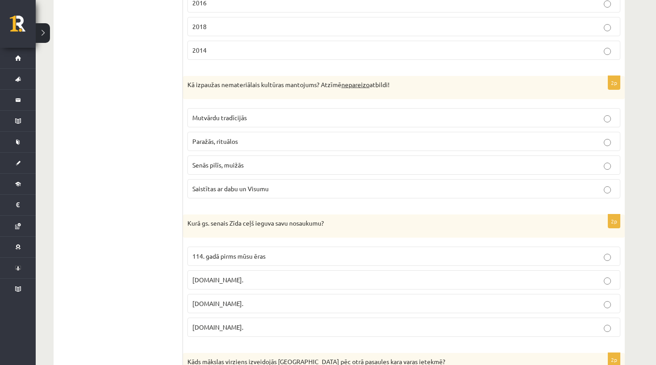
scroll to position [1384, 0]
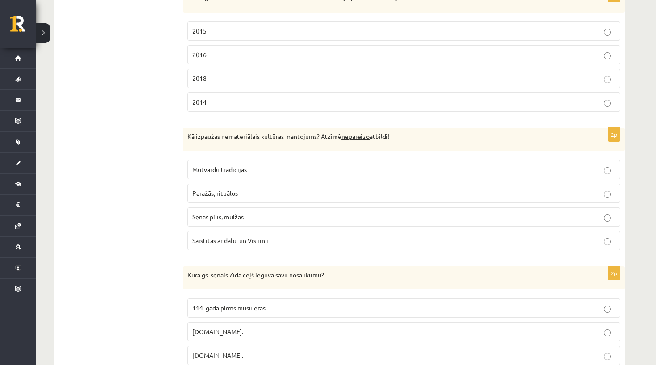
click at [47, 33] on button at bounding box center [43, 33] width 14 height 20
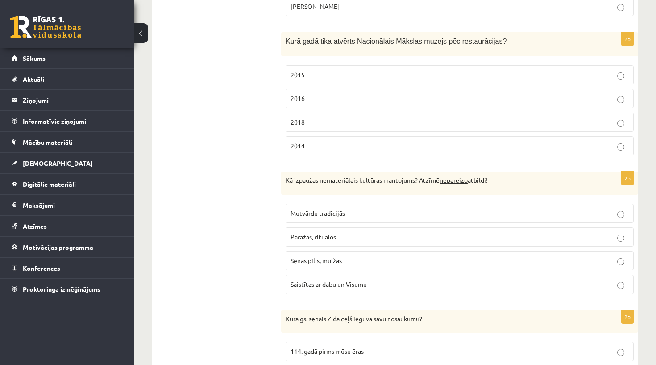
click at [141, 29] on button at bounding box center [141, 33] width 14 height 20
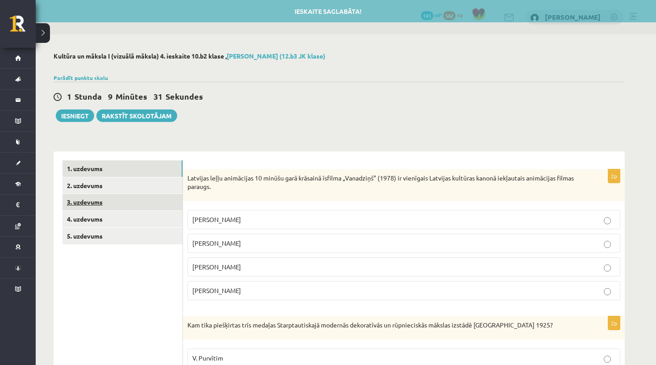
scroll to position [0, 0]
click at [80, 207] on link "3. uzdevums" at bounding box center [123, 202] width 120 height 17
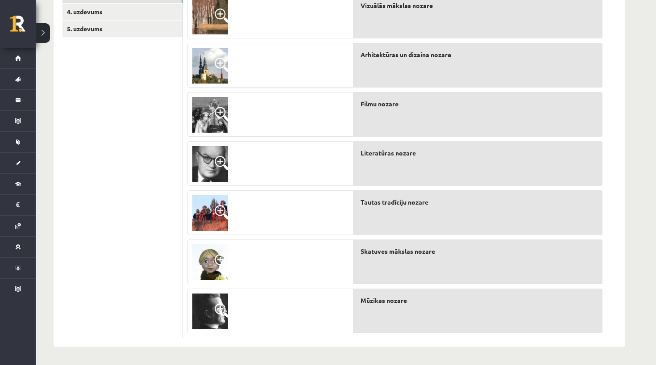
scroll to position [207, 0]
click at [203, 319] on img at bounding box center [210, 311] width 36 height 36
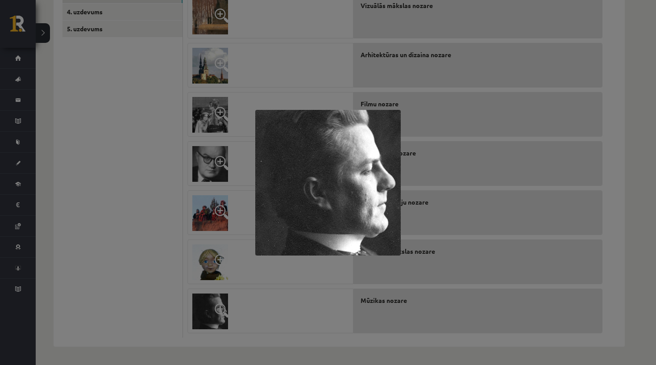
click at [340, 213] on img at bounding box center [328, 183] width 146 height 146
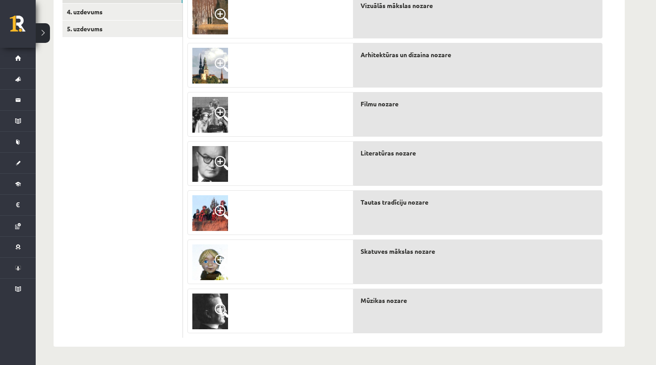
click at [206, 307] on img at bounding box center [210, 311] width 36 height 36
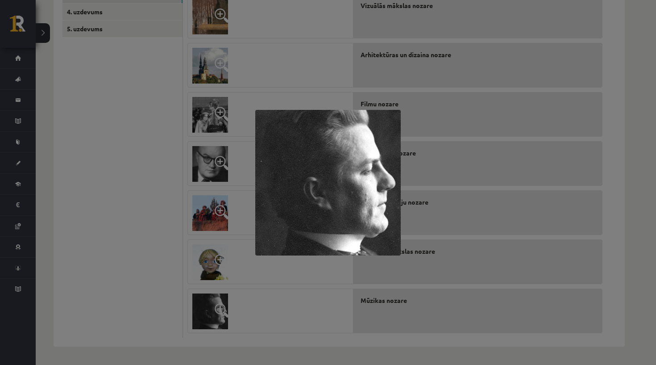
click at [164, 249] on div at bounding box center [328, 182] width 656 height 365
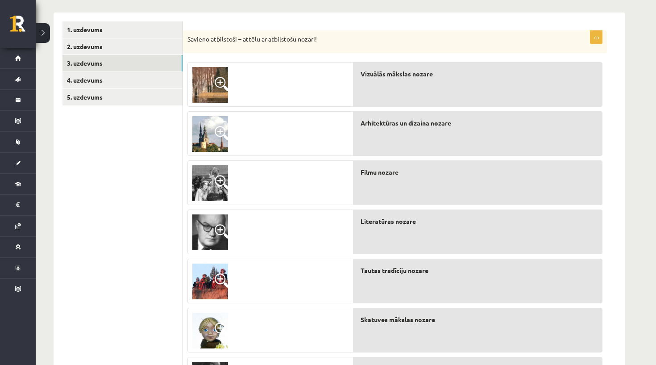
scroll to position [138, 0]
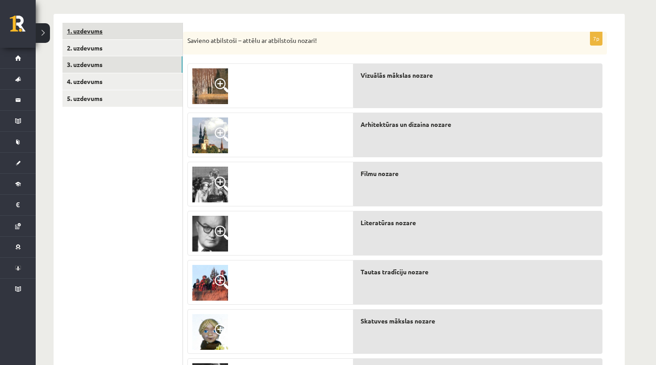
click at [106, 37] on link "1. uzdevums" at bounding box center [123, 31] width 120 height 17
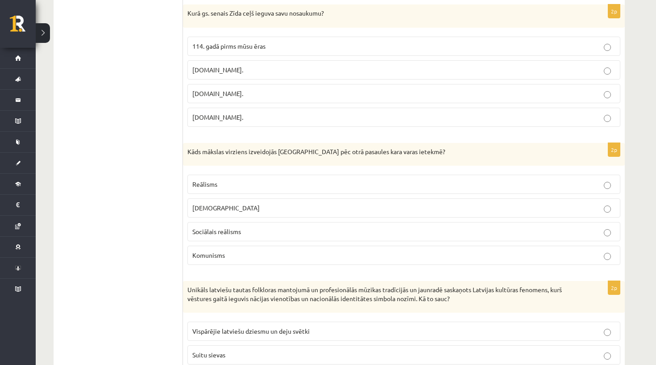
scroll to position [1644, 0]
click at [202, 148] on p "Kāds mākslas virziens izveidojās [GEOGRAPHIC_DATA] pēc otrā pasaules kara varas…" at bounding box center [382, 152] width 388 height 9
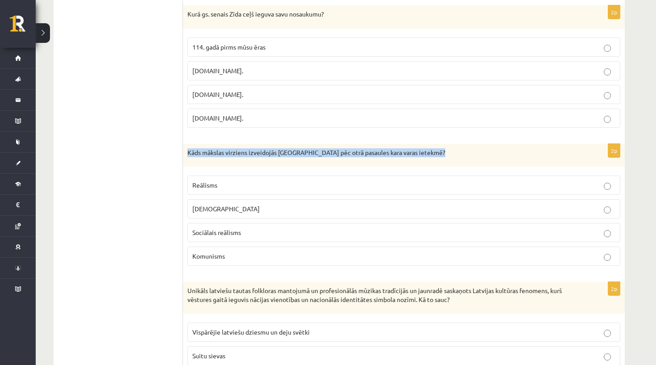
copy div "Kāds mākslas virziens izveidojās [GEOGRAPHIC_DATA] pēc otrā pasaules kara varas…"
click at [202, 148] on p "Kāds mākslas virziens izveidojās [GEOGRAPHIC_DATA] pēc otrā pasaules kara varas…" at bounding box center [382, 152] width 388 height 9
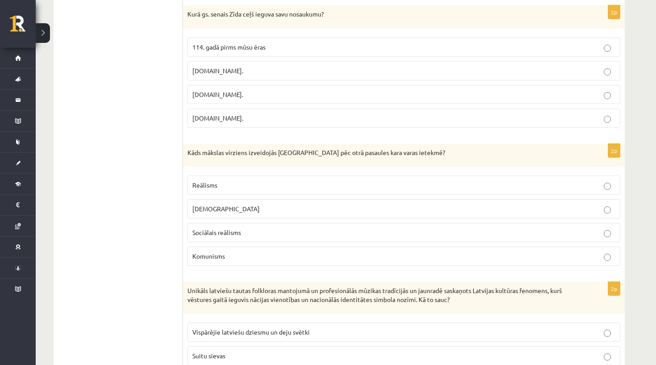
click at [226, 233] on label "Sociālais reālisms" at bounding box center [404, 232] width 433 height 19
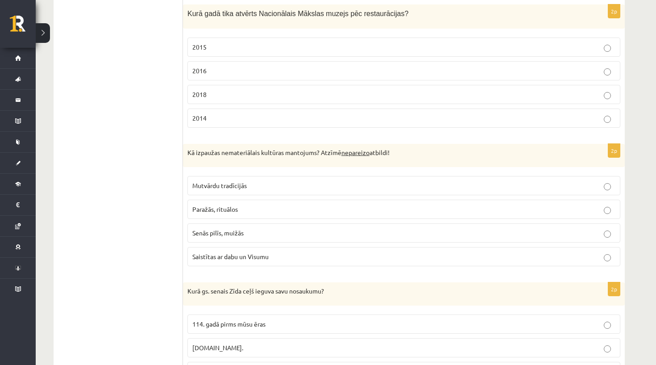
scroll to position [1367, 0]
click at [244, 229] on span "Senās pilīs, muižās" at bounding box center [217, 233] width 51 height 8
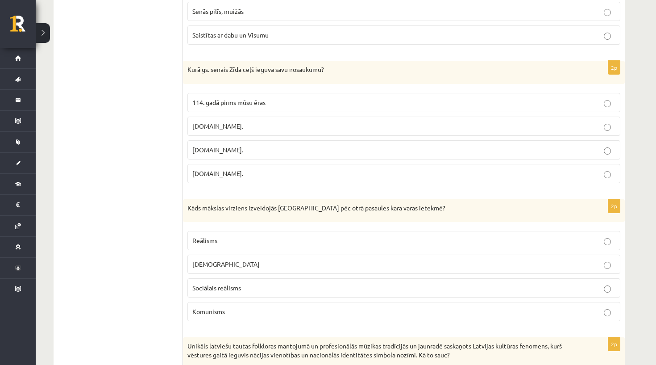
scroll to position [1591, 0]
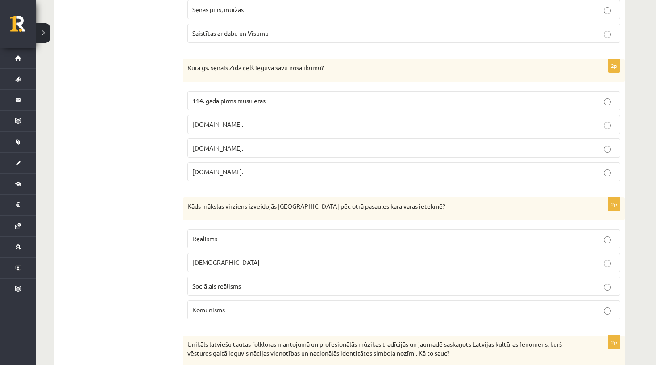
click at [209, 63] on p "Kurā gs. senais Zīda ceļš ieguva savu nosaukumu?" at bounding box center [382, 67] width 388 height 9
copy div "Kurā gs. senais Zīda ceļš ieguva savu nosaukumu?"
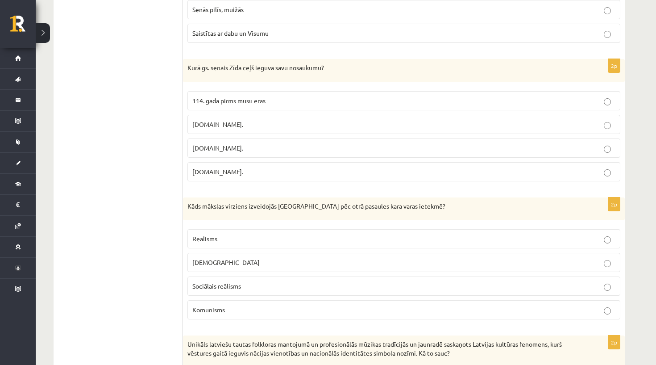
click at [223, 167] on p "[DOMAIN_NAME]." at bounding box center [403, 171] width 423 height 9
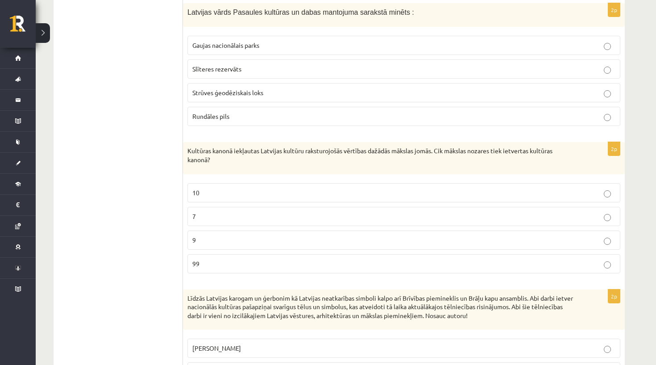
scroll to position [927, 0]
click at [193, 152] on p "Kultūras kanonā iekļautas Latvijas kultūru raksturojošās vērtības dažādās māksl…" at bounding box center [382, 154] width 388 height 17
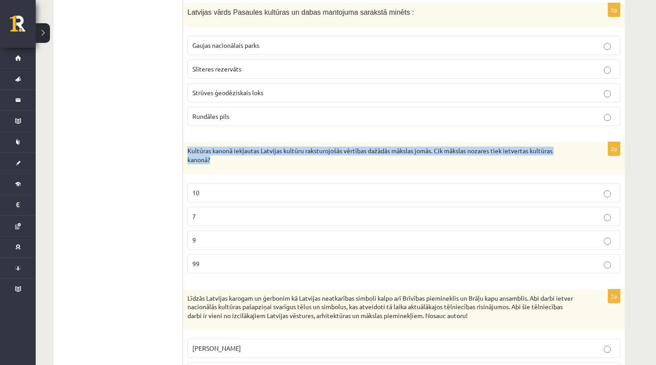
copy div "Kultūras kanonā iekļautas Latvijas kultūru raksturojošās vērtības dažādās māksl…"
click at [192, 153] on p "Kultūras kanonā iekļautas Latvijas kultūru raksturojošās vērtības dažādās māksl…" at bounding box center [382, 154] width 388 height 17
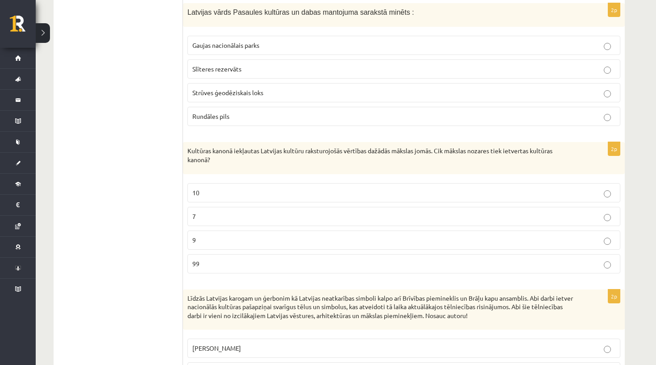
click at [208, 212] on p "7" at bounding box center [403, 216] width 423 height 9
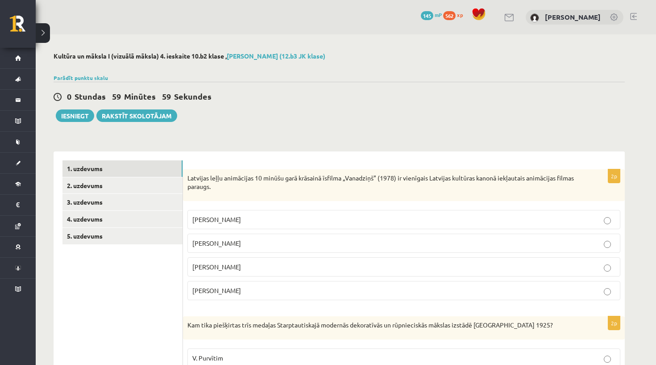
scroll to position [0, 0]
click at [114, 191] on link "2. uzdevums" at bounding box center [123, 185] width 120 height 17
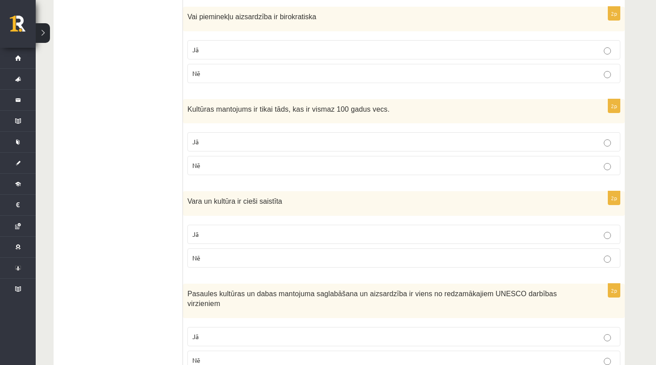
scroll to position [1585, 0]
click at [204, 169] on label "Nē" at bounding box center [404, 166] width 433 height 19
click at [218, 230] on p "Jā" at bounding box center [403, 234] width 423 height 9
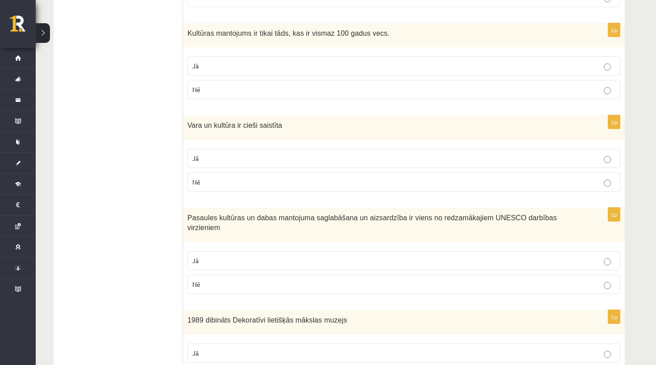
scroll to position [1662, 0]
click at [220, 258] on p "Jā" at bounding box center [403, 260] width 423 height 9
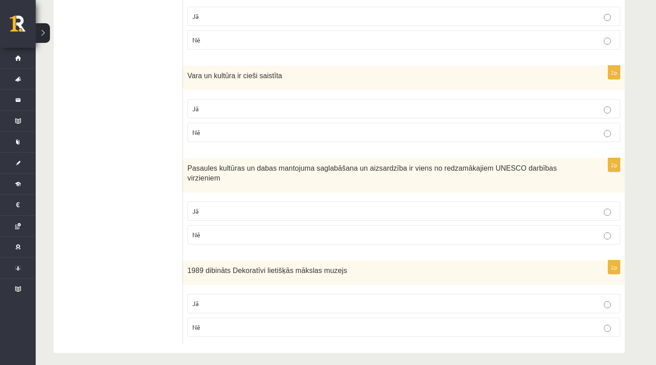
scroll to position [1711, 0]
click at [240, 267] on span "1989 dibināts Dekoratīvi lietišķās mākslas muzejs" at bounding box center [268, 271] width 160 height 8
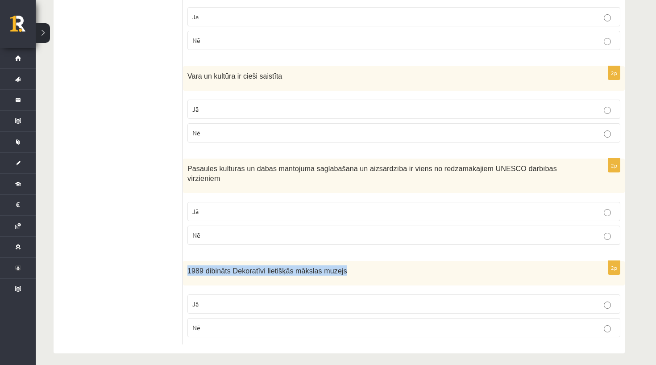
click at [240, 267] on span "1989 dibināts Dekoratīvi lietišķās mākslas muzejs" at bounding box center [268, 271] width 160 height 8
click at [203, 302] on label "Jā" at bounding box center [404, 303] width 433 height 19
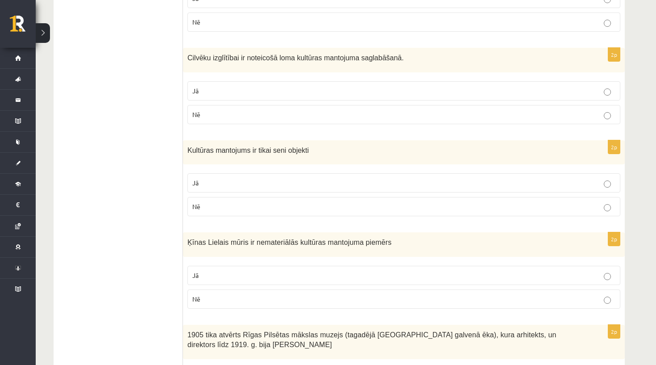
scroll to position [1165, 0]
click at [213, 208] on label "Nē" at bounding box center [404, 207] width 433 height 19
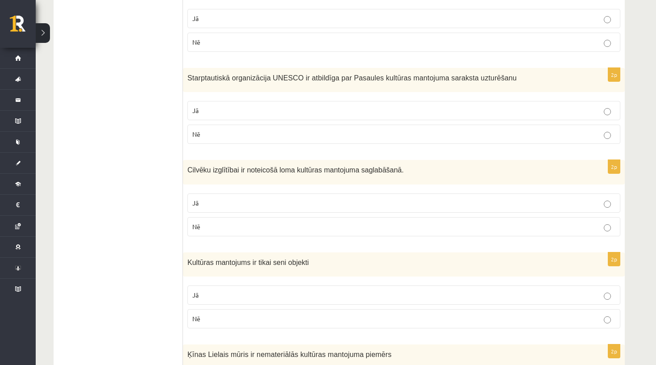
scroll to position [1054, 0]
click at [229, 198] on p "Jā" at bounding box center [403, 202] width 423 height 9
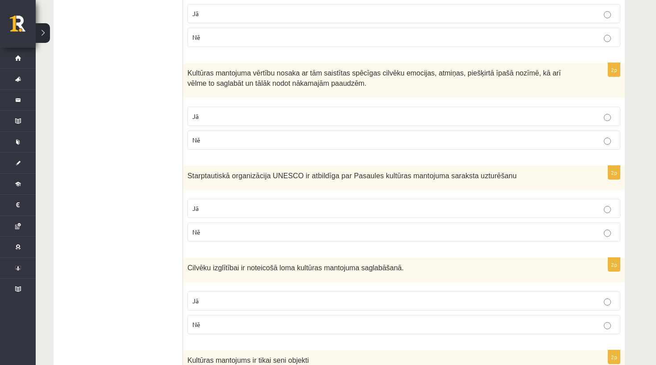
scroll to position [958, 0]
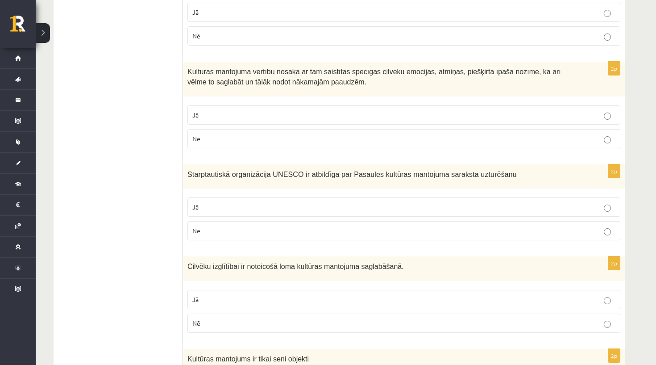
click at [227, 171] on span "Starptautiskā organizācija UNESCO ir atbildīga par Pasaules kultūras mantojuma …" at bounding box center [352, 175] width 329 height 8
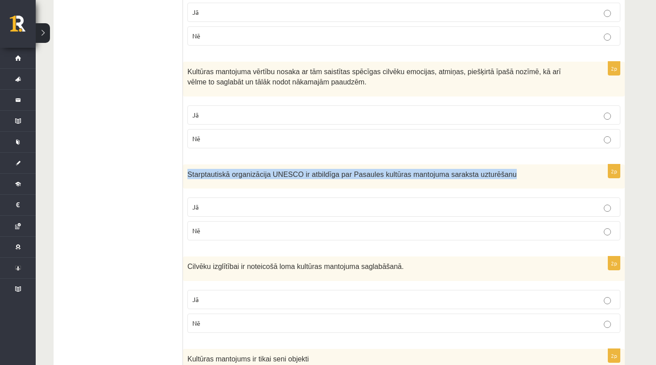
click at [227, 171] on span "Starptautiskā organizācija UNESCO ir atbildīga par Pasaules kultūras mantojuma …" at bounding box center [352, 175] width 329 height 8
copy div "Starptautiskā organizācija UNESCO ir atbildīga par Pasaules kultūras mantojuma …"
click at [186, 189] on div "2p Starptautiskā organizācija UNESCO ir atbildīga par Pasaules kultūras mantoju…" at bounding box center [404, 205] width 442 height 83
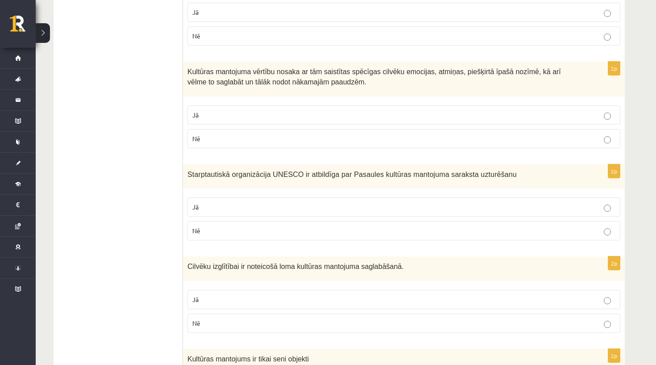
scroll to position [931, 0]
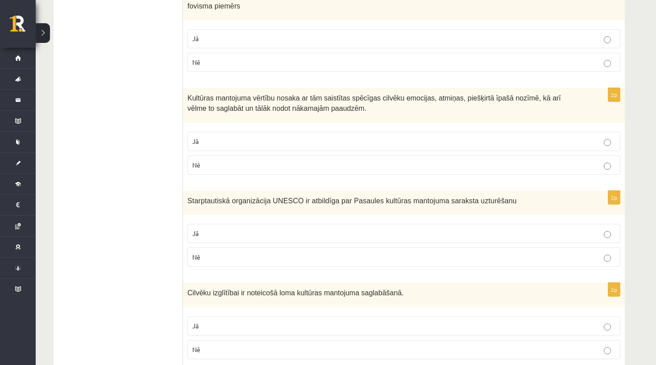
click at [224, 237] on label "Jā" at bounding box center [404, 233] width 433 height 19
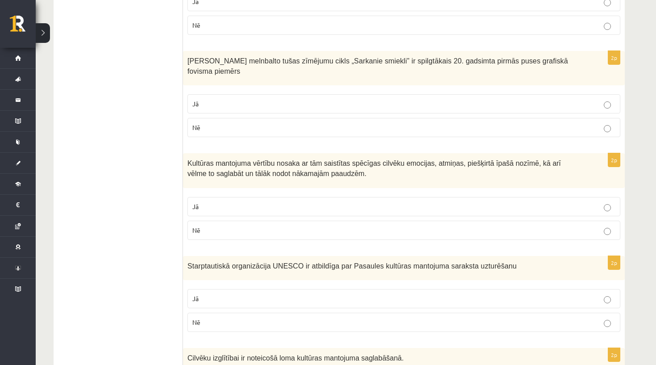
scroll to position [868, 0]
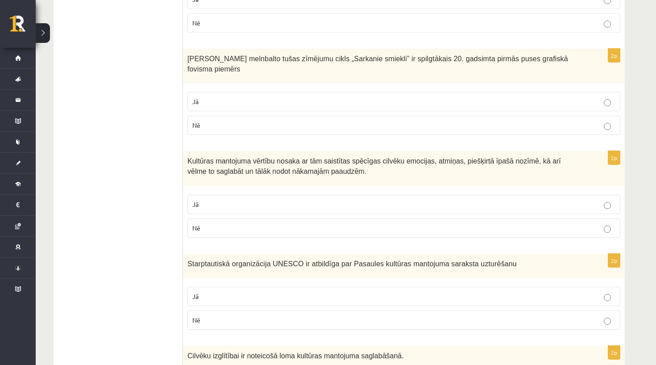
click at [206, 202] on p "Jā" at bounding box center [403, 204] width 423 height 9
click at [209, 163] on span "Kultūras mantojuma vērtību nosaka ar tām saistītas spēcīgas cilvēku emocijas, a…" at bounding box center [375, 165] width 374 height 19
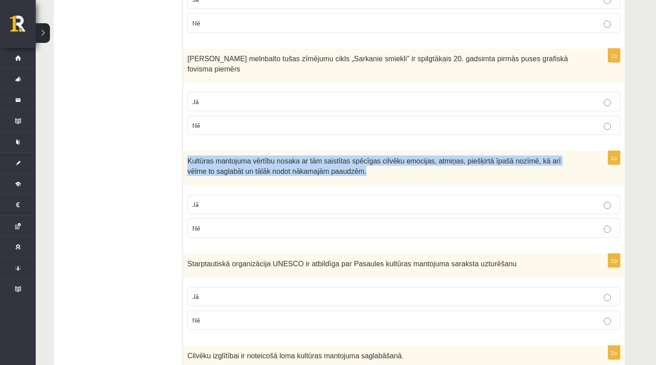
copy div "Kultūras mantojuma vērtību nosaka ar tām saistītas spēcīgas cilvēku emocijas, a…"
click at [163, 189] on ul "1. uzdevums 2. uzdevums 3. uzdevums 4. uzdevums 5. uzdevums" at bounding box center [123, 239] width 121 height 1895
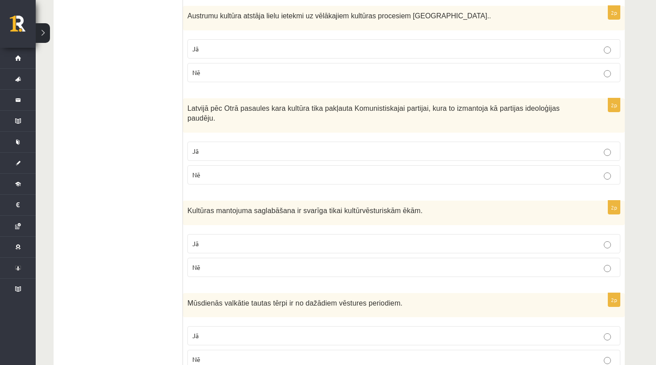
scroll to position [538, 0]
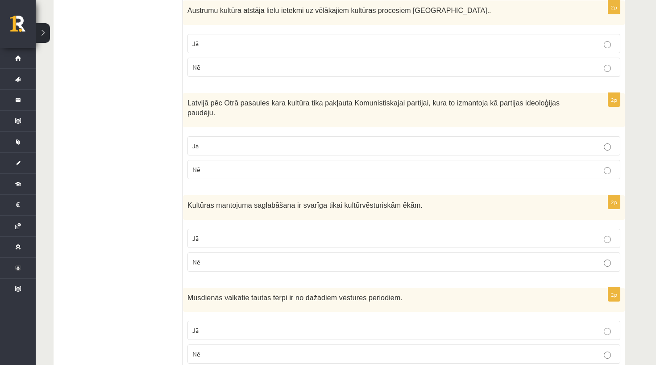
click at [223, 326] on p "Jā" at bounding box center [403, 329] width 423 height 9
click at [221, 264] on p "Nē" at bounding box center [403, 261] width 423 height 9
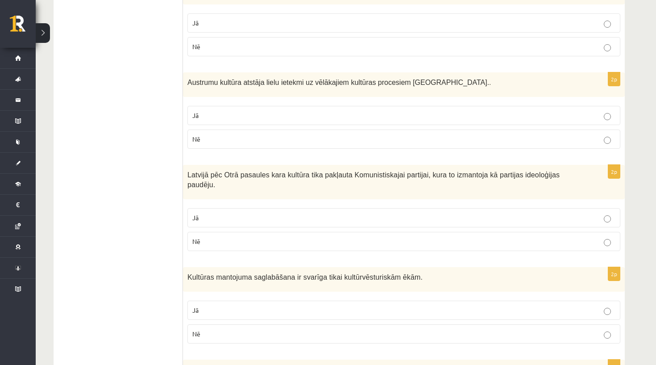
scroll to position [465, 0]
click at [208, 219] on p "Jā" at bounding box center [403, 218] width 423 height 9
click at [194, 183] on span "Latvijā pēc Otrā pasaules kara kultūra tika pakļauta Komunistiskajai partijai, …" at bounding box center [374, 181] width 372 height 18
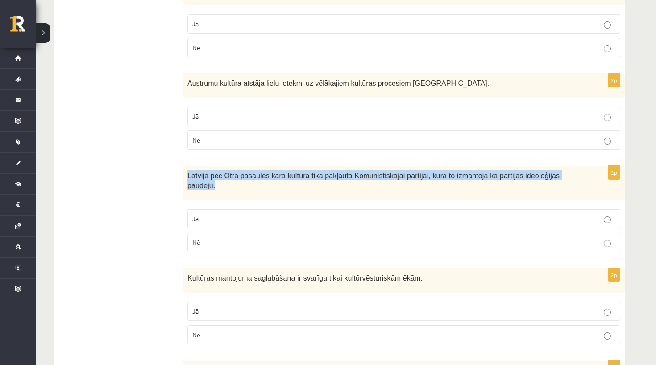
click at [194, 183] on span "Latvijā pēc Otrā pasaules kara kultūra tika pakļauta Komunistiskajai partijai, …" at bounding box center [374, 181] width 372 height 18
copy div "Latvijā pēc Otrā pasaules kara kultūra tika pakļauta Komunistiskajai partijai, …"
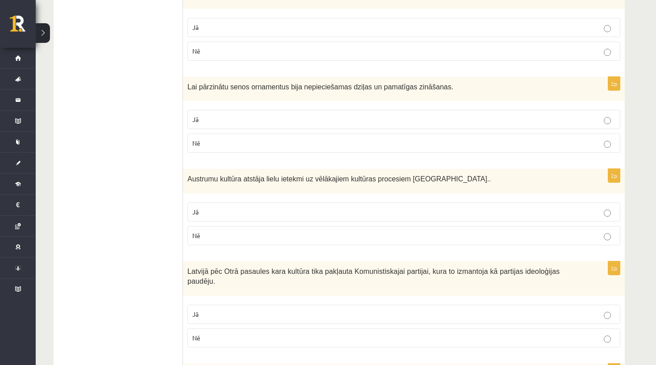
scroll to position [371, 0]
click at [208, 178] on span "Austrumu kultūra atstāja lielu ietekmi uz vēlākajiem kultūras procesiem [GEOGRA…" at bounding box center [340, 178] width 304 height 8
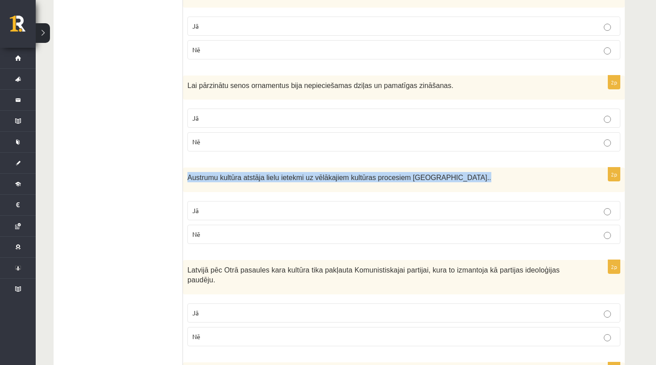
copy div "Austrumu kultūra atstāja lielu ietekmi uz vēlākajiem kultūras procesiem [GEOGRA…"
click at [197, 213] on p "Jā" at bounding box center [403, 210] width 423 height 9
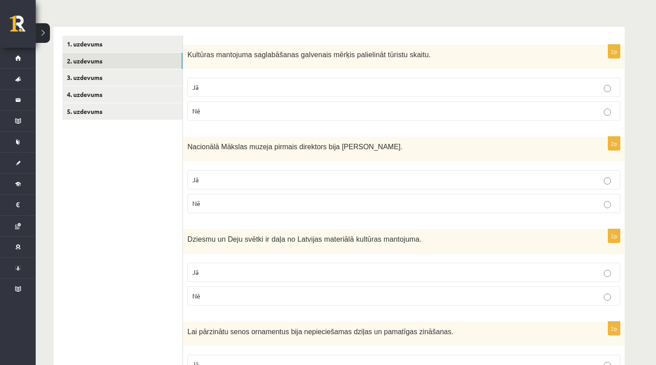
scroll to position [124, 0]
click at [212, 144] on span "Nacionālā Mākslas muzeja pirmais direktors bija [PERSON_NAME]." at bounding box center [295, 148] width 215 height 8
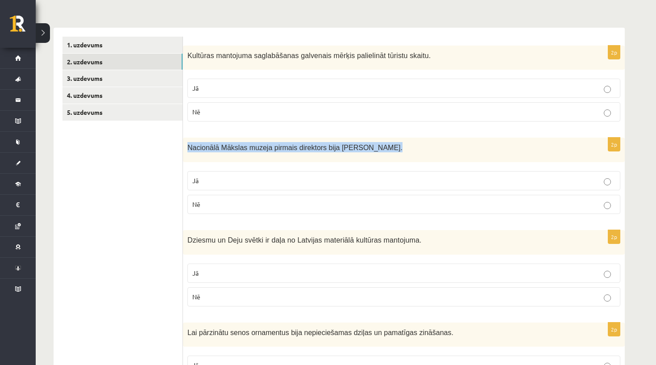
click at [212, 144] on span "Nacionālā Mākslas muzeja pirmais direktors bija [PERSON_NAME]." at bounding box center [295, 148] width 215 height 8
copy div "Nacionālā Mākslas muzeja pirmais direktors bija [PERSON_NAME]."
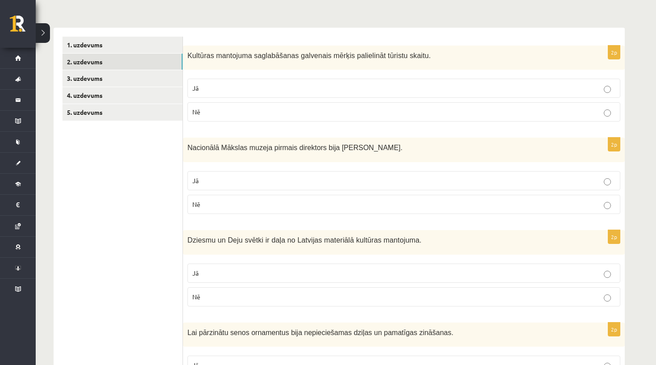
click at [229, 178] on p "Jā" at bounding box center [403, 180] width 423 height 9
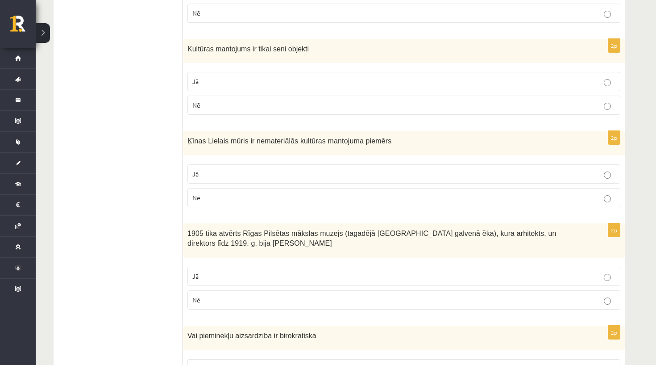
scroll to position [1269, 0]
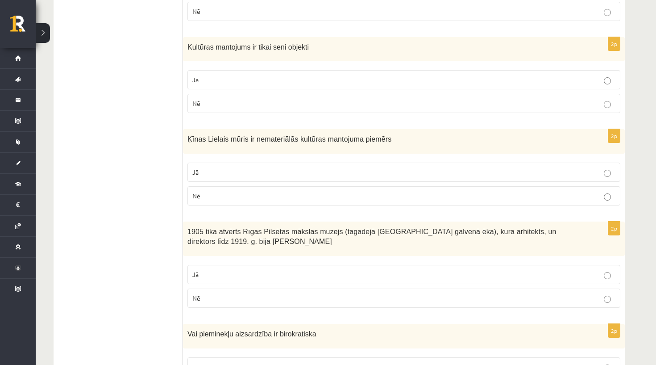
click at [238, 129] on div "Ķīnas Lielais mūris ir nemateriālās kultūras mantojuma piemērs" at bounding box center [404, 141] width 442 height 25
click at [238, 134] on span "Ķīnas Lielais mūris ir nemateriālās kultūras mantojuma piemērs" at bounding box center [290, 138] width 204 height 9
click at [238, 135] on span "Ķīnas Lielais mūris ir nemateriālās kultūras mantojuma piemērs" at bounding box center [290, 139] width 204 height 8
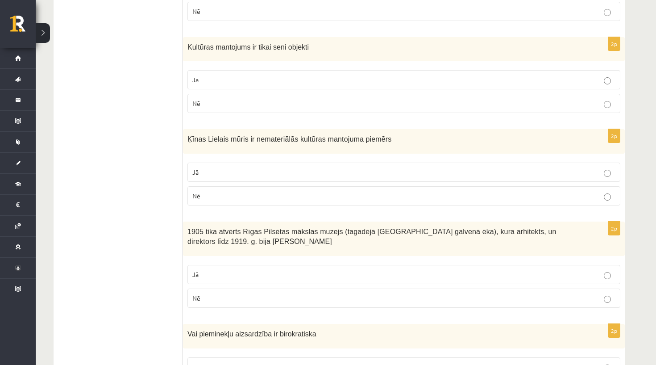
click at [242, 191] on p "Nē" at bounding box center [403, 195] width 423 height 9
click at [213, 237] on span "1905 tika atvērts Rīgas Pilsētas mākslas muzejs (tagadējā [GEOGRAPHIC_DATA] gal…" at bounding box center [372, 237] width 369 height 18
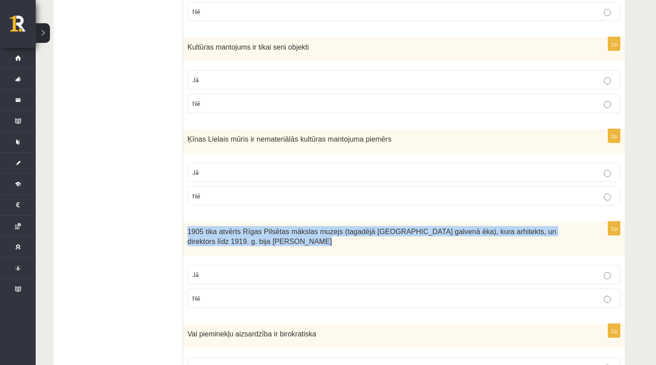
copy div "1905 tika atvērts Rīgas Pilsētas mākslas muzejs (tagadējā [GEOGRAPHIC_DATA] gal…"
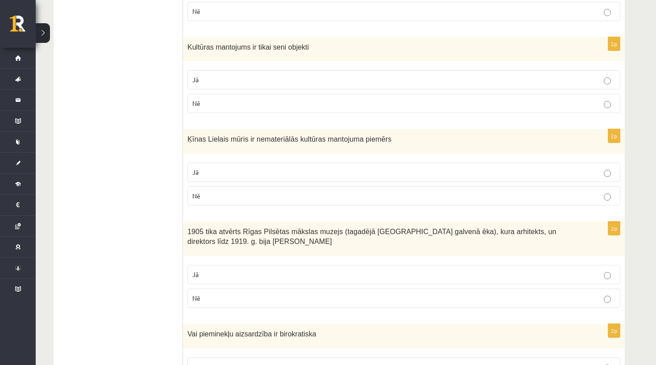
click at [201, 270] on p "Jā" at bounding box center [403, 274] width 423 height 9
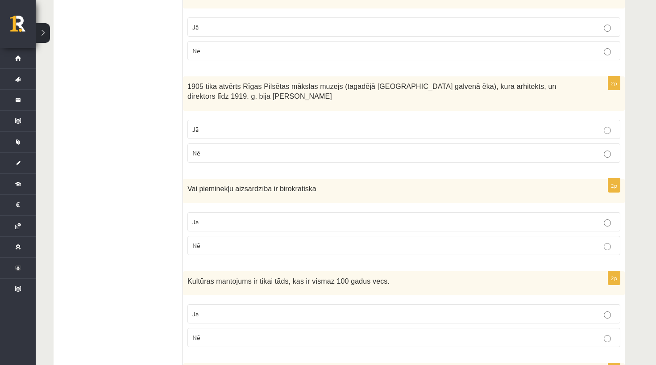
scroll to position [1412, 0]
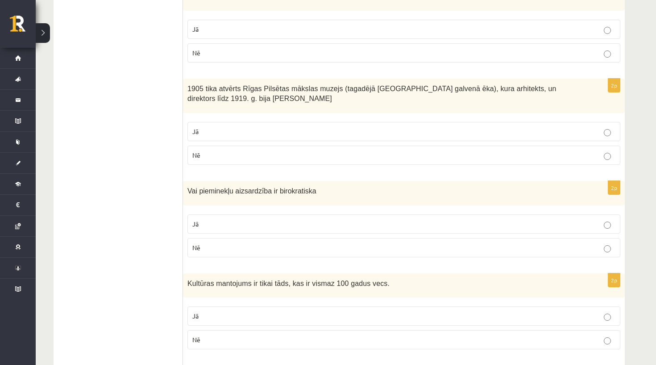
click at [232, 188] on span "Vai pieminekļu aizsardzība ir birokratiska" at bounding box center [252, 191] width 129 height 8
click at [204, 250] on label "Nē" at bounding box center [404, 247] width 433 height 19
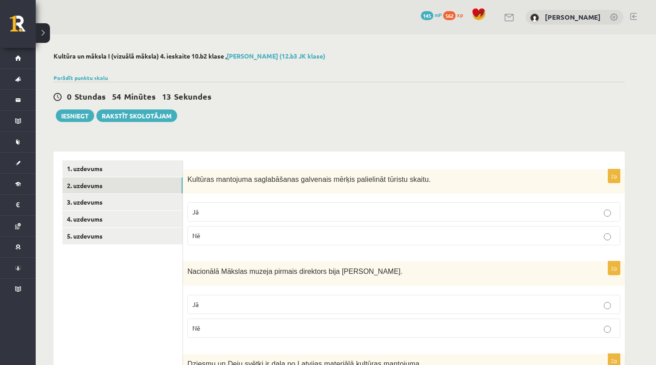
scroll to position [0, 0]
click at [102, 205] on link "3. uzdevums" at bounding box center [123, 202] width 120 height 17
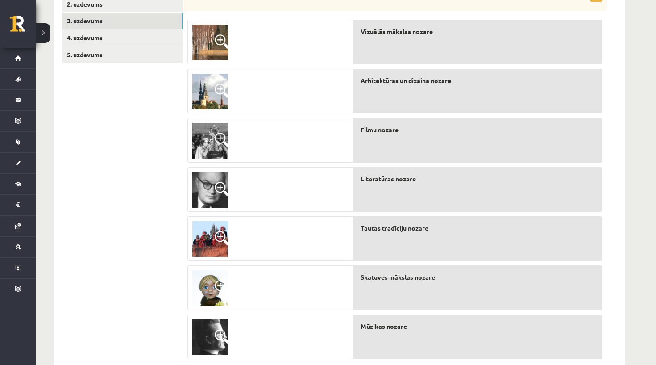
scroll to position [121, 0]
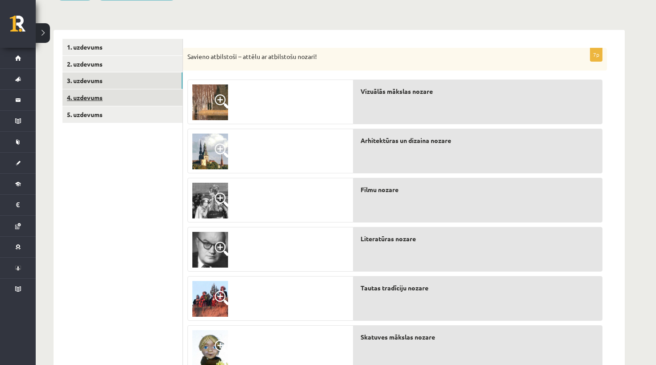
click at [91, 95] on link "4. uzdevums" at bounding box center [123, 97] width 120 height 17
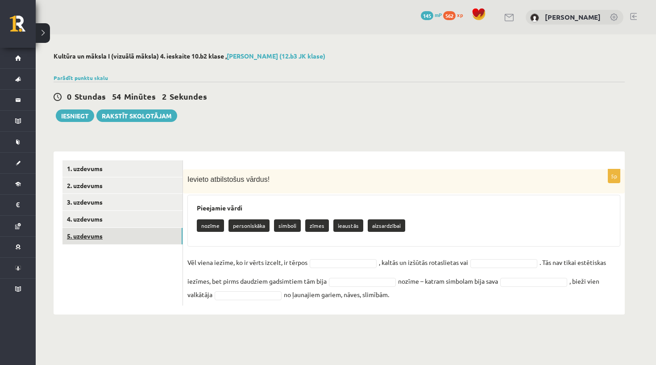
click at [85, 237] on link "5. uzdevums" at bounding box center [123, 236] width 120 height 17
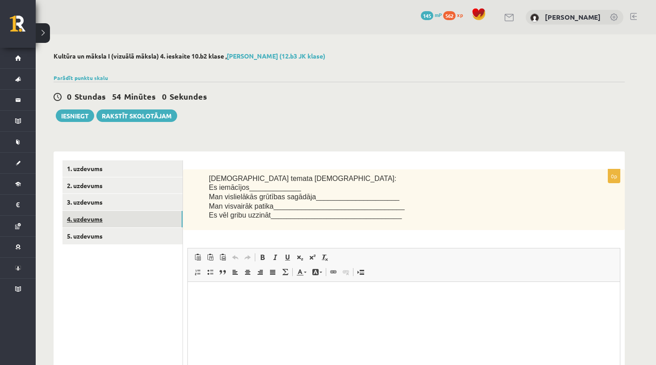
click at [91, 213] on link "4. uzdevums" at bounding box center [123, 219] width 120 height 17
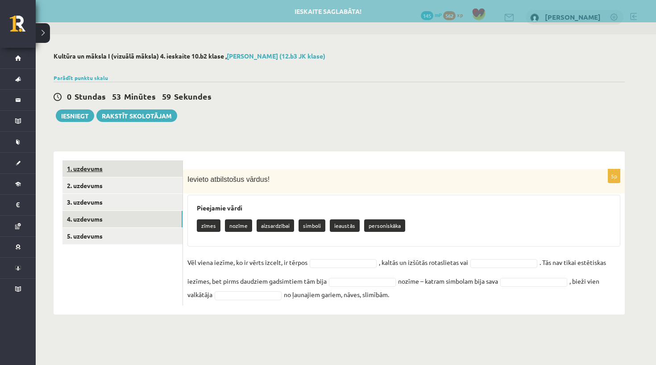
click at [90, 168] on link "1. uzdevums" at bounding box center [123, 168] width 120 height 17
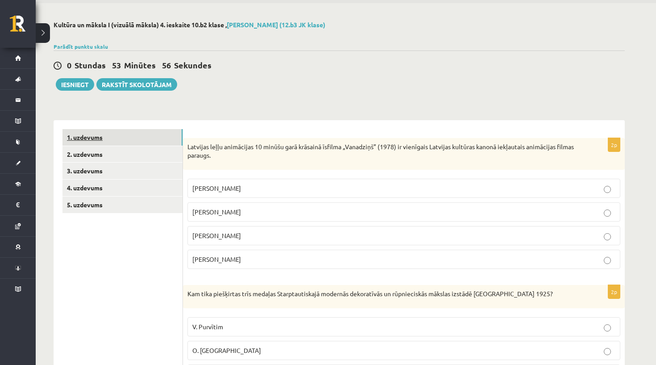
scroll to position [33, 0]
